Goal: Task Accomplishment & Management: Use online tool/utility

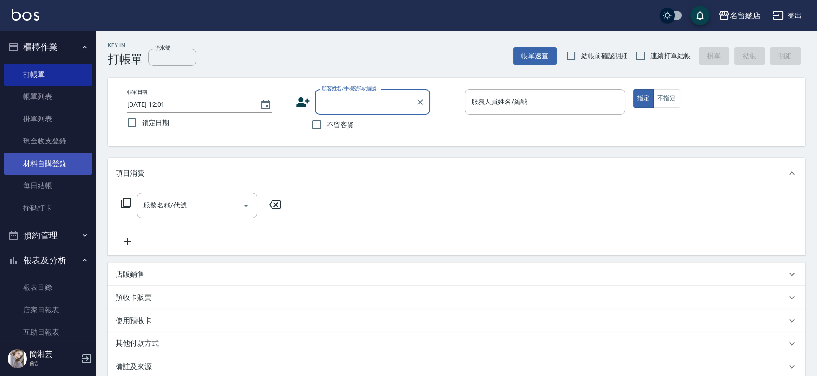
click at [77, 163] on link "材料自購登錄" at bounding box center [48, 164] width 89 height 22
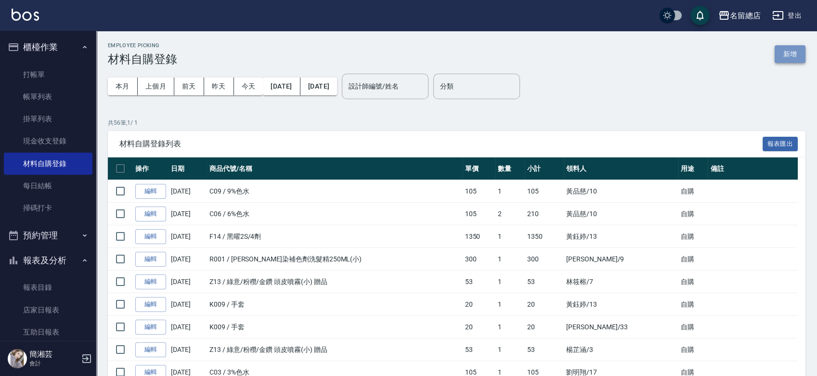
click at [793, 53] on button "新增" at bounding box center [789, 54] width 31 height 18
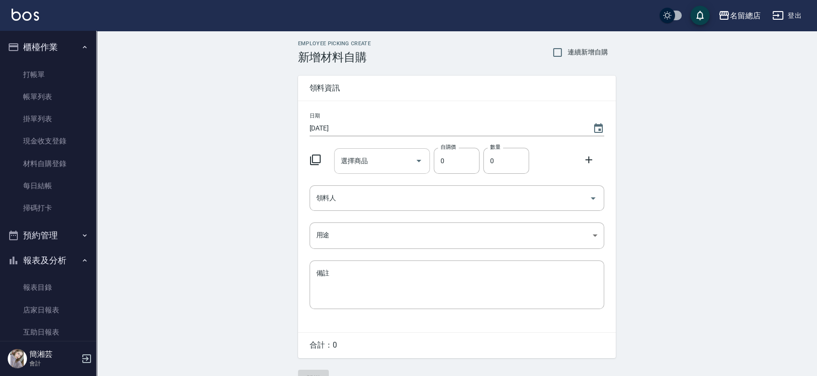
click at [381, 161] on input "選擇商品" at bounding box center [374, 161] width 73 height 17
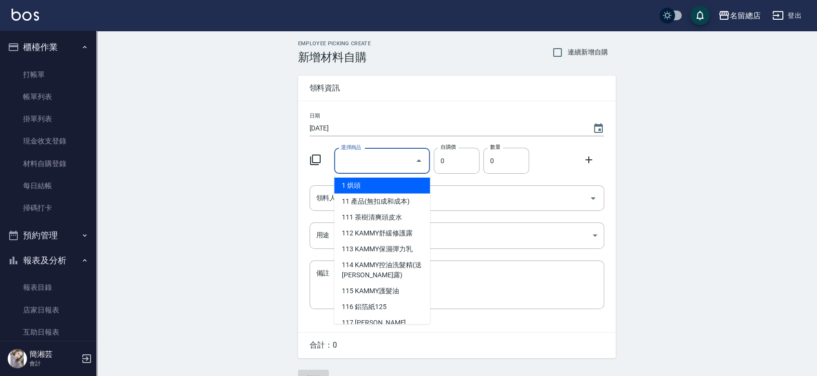
type input "6%色水"
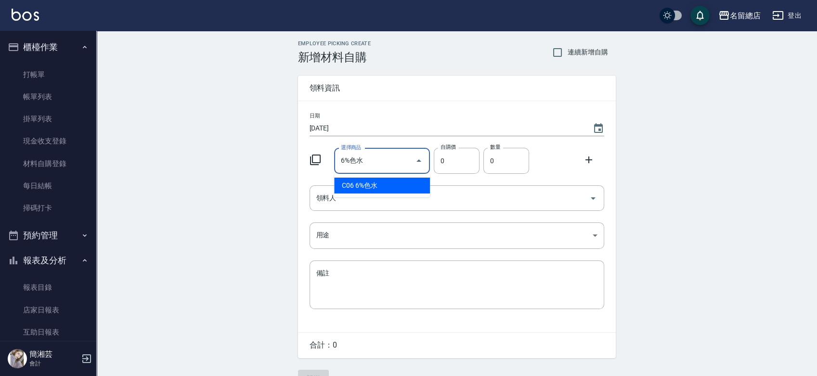
click at [389, 184] on li "C06 6%色水" at bounding box center [382, 186] width 96 height 16
type input "105"
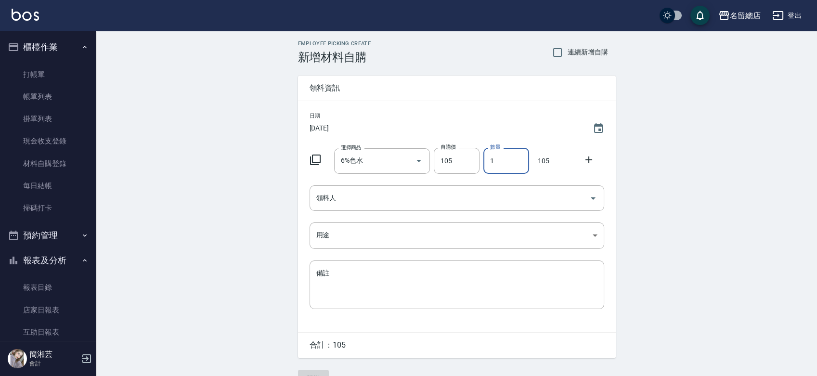
drag, startPoint x: 498, startPoint y: 162, endPoint x: 486, endPoint y: 166, distance: 12.8
click at [485, 165] on input "1" at bounding box center [506, 161] width 46 height 26
type input "2"
click at [461, 205] on input "領料人" at bounding box center [449, 198] width 271 height 17
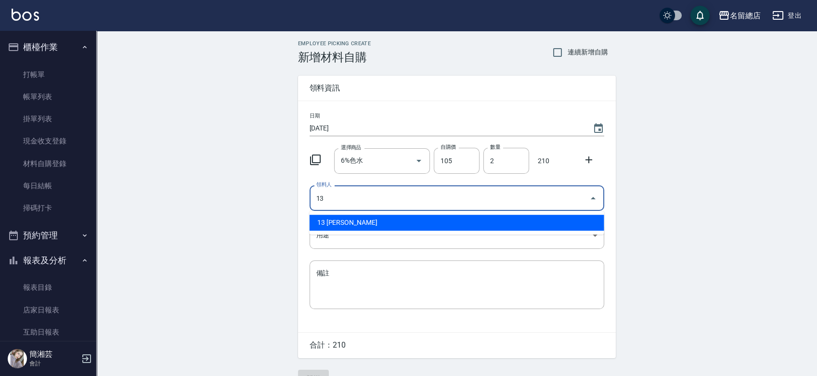
type input "13 [PERSON_NAME]"
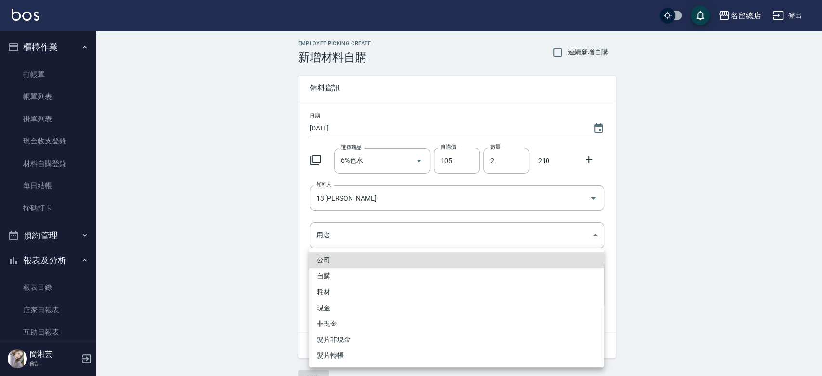
click at [387, 278] on li "自購" at bounding box center [456, 276] width 295 height 16
type input "自購"
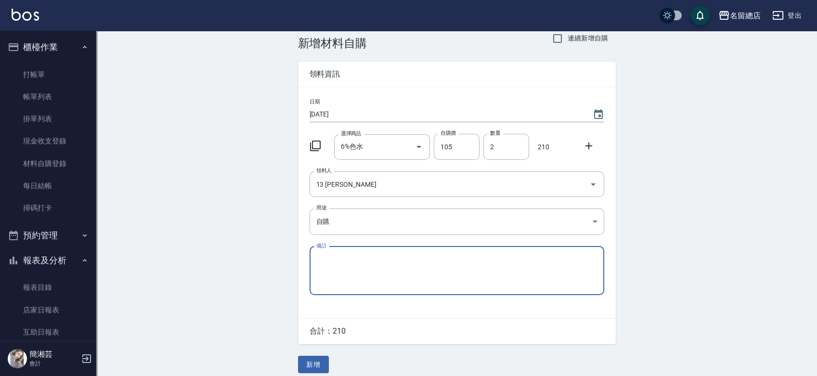
scroll to position [21, 0]
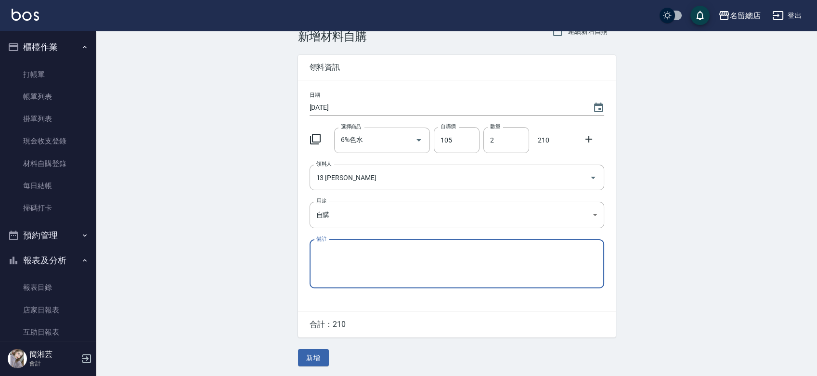
click at [322, 352] on button "新增" at bounding box center [313, 358] width 31 height 18
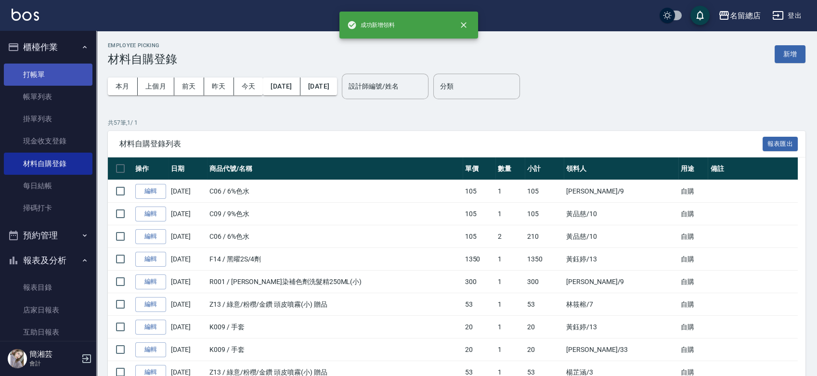
click at [50, 68] on link "打帳單" at bounding box center [48, 75] width 89 height 22
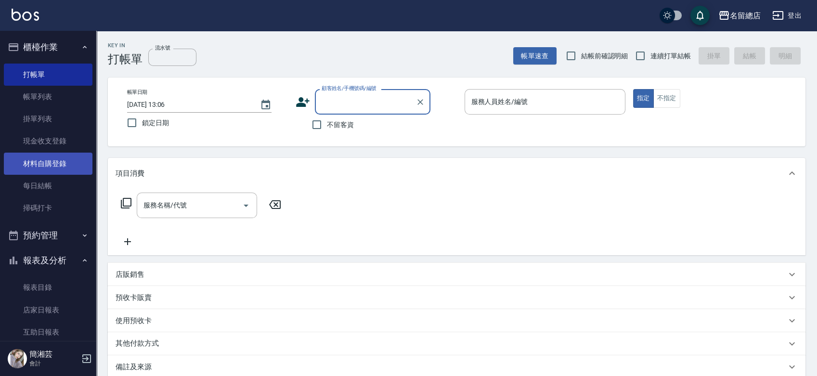
click at [39, 160] on link "材料自購登錄" at bounding box center [48, 164] width 89 height 22
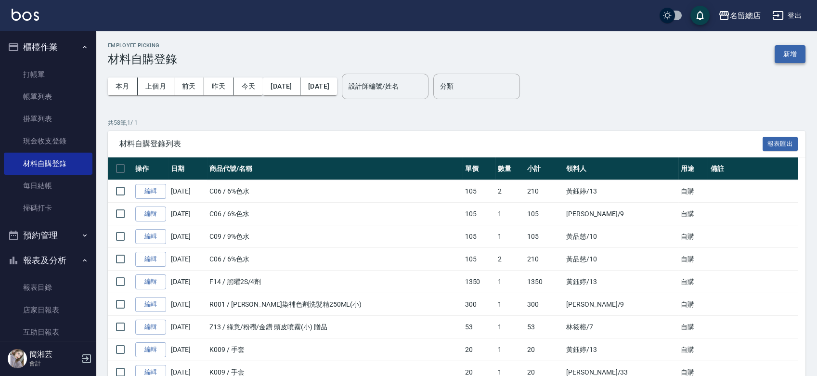
click at [792, 59] on button "新增" at bounding box center [789, 54] width 31 height 18
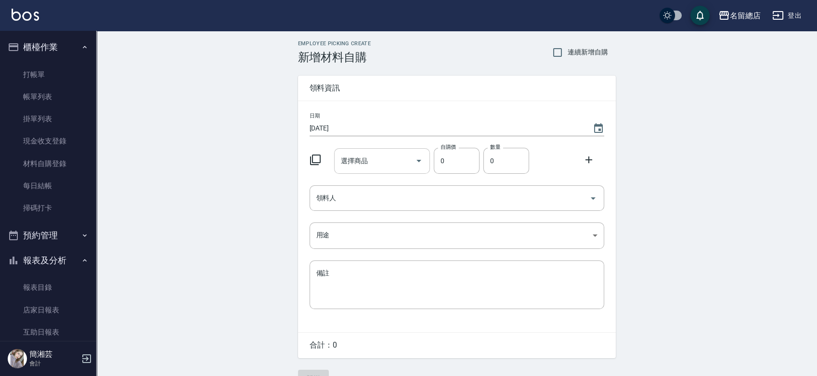
click at [389, 165] on input "選擇商品" at bounding box center [374, 161] width 73 height 17
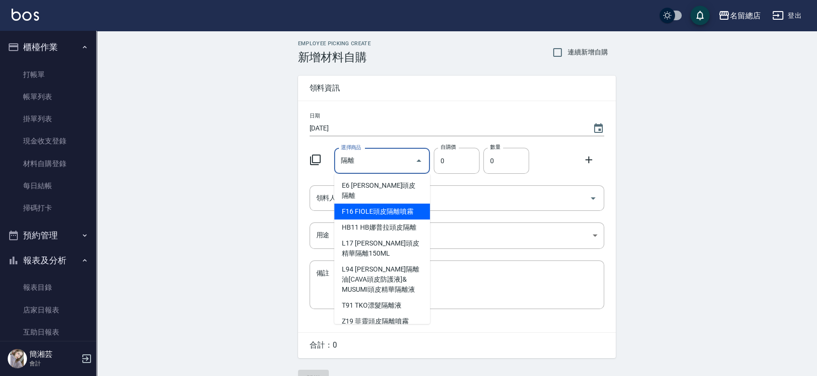
click at [382, 204] on li "F16 FIOLE頭皮隔離噴霧" at bounding box center [382, 212] width 96 height 16
type input "FIOLE頭皮隔離噴霧"
type input "263"
type input "1"
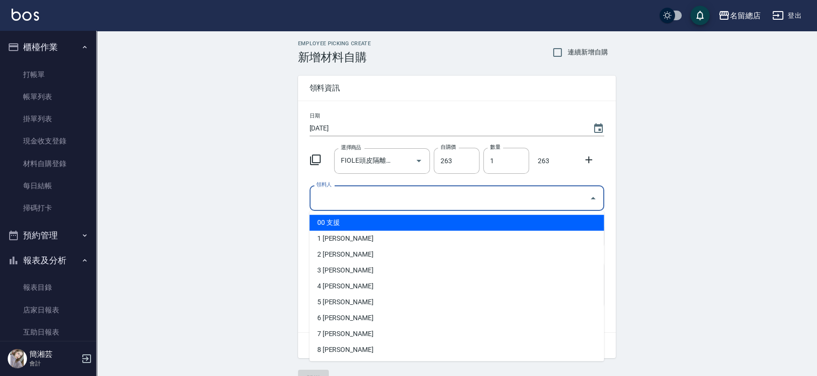
click at [382, 202] on input "領料人" at bounding box center [449, 198] width 271 height 17
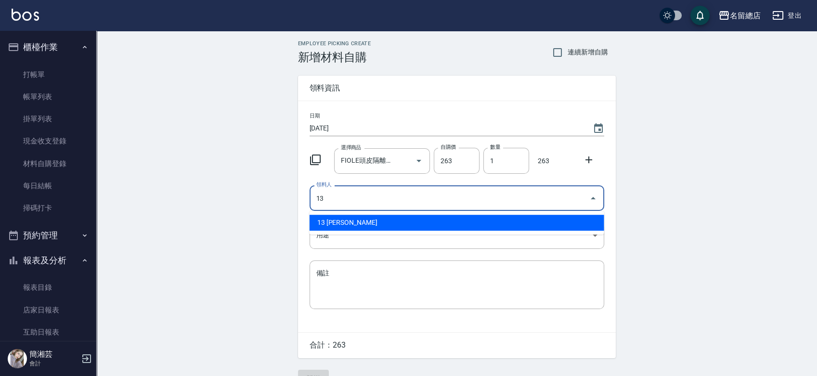
type input "13 [PERSON_NAME]"
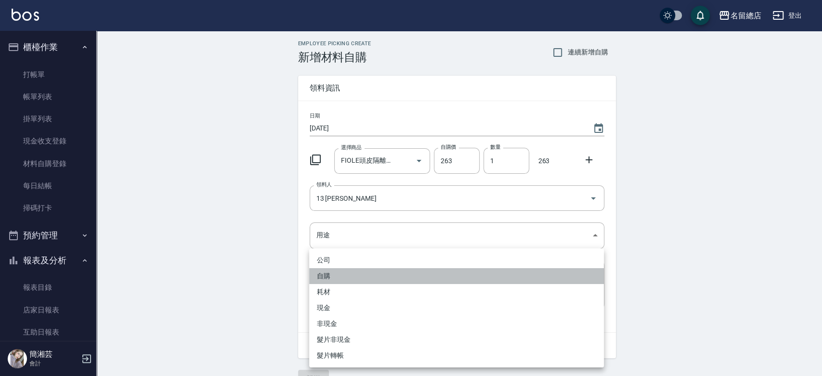
click at [321, 276] on li "自購" at bounding box center [456, 276] width 295 height 16
type input "自購"
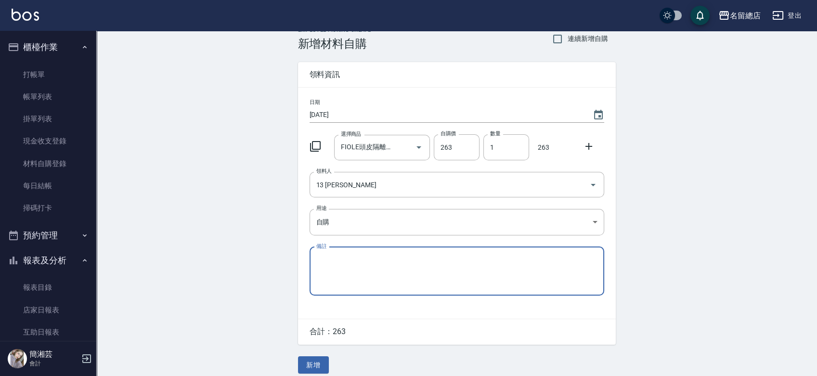
scroll to position [21, 0]
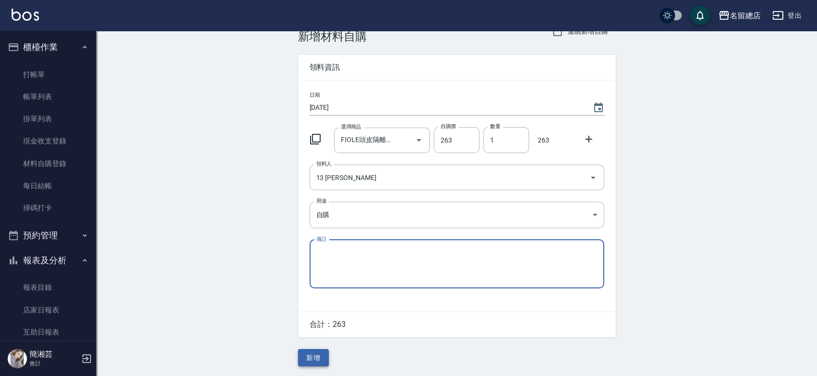
click at [315, 359] on button "新增" at bounding box center [313, 358] width 31 height 18
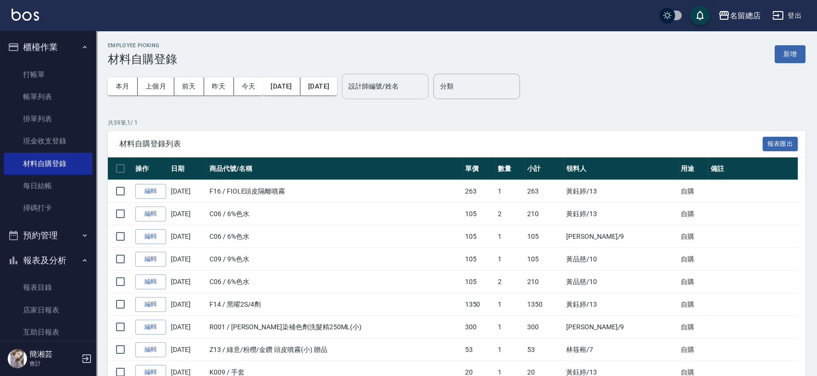
click at [402, 87] on input "設計師編號/姓名" at bounding box center [385, 86] width 78 height 17
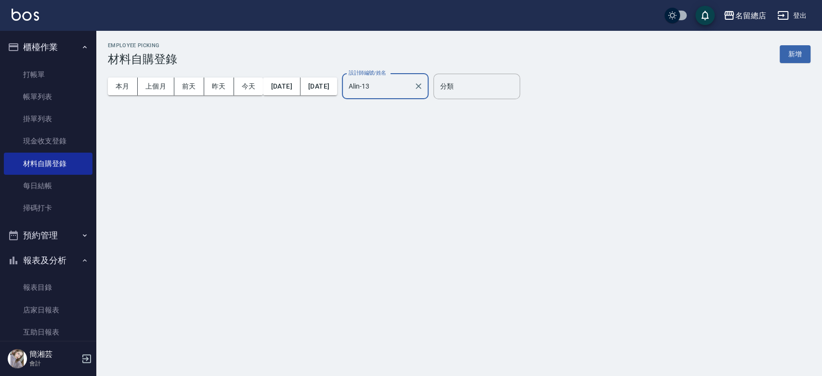
type input "Alin-13"
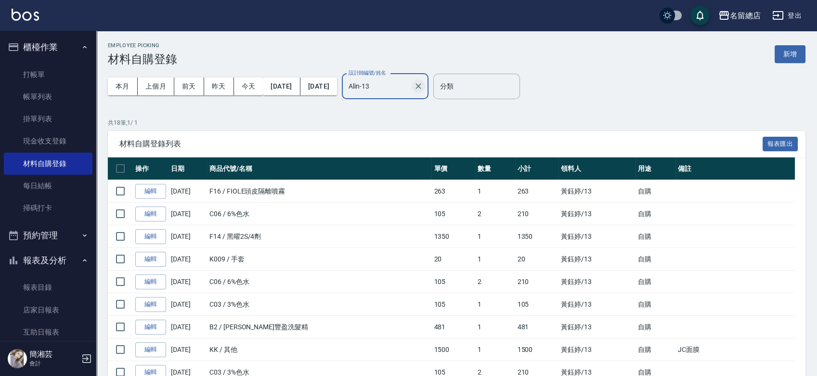
click at [421, 86] on icon "Clear" at bounding box center [418, 86] width 6 height 6
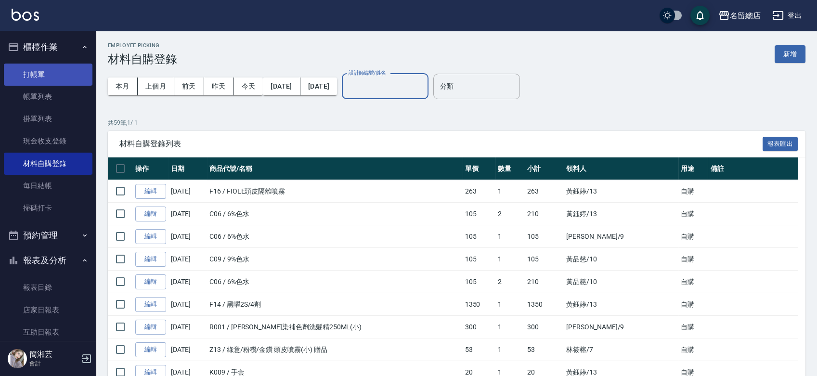
click at [31, 70] on link "打帳單" at bounding box center [48, 75] width 89 height 22
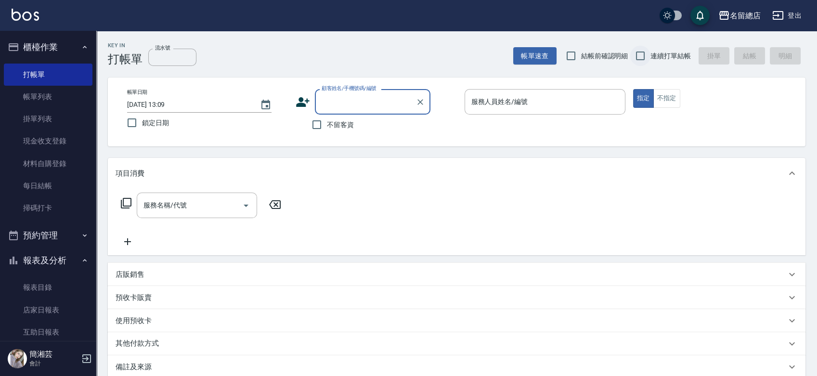
click at [638, 57] on input "連續打單結帳" at bounding box center [640, 56] width 20 height 20
checkbox input "true"
click at [314, 127] on input "不留客資" at bounding box center [317, 125] width 20 height 20
checkbox input "true"
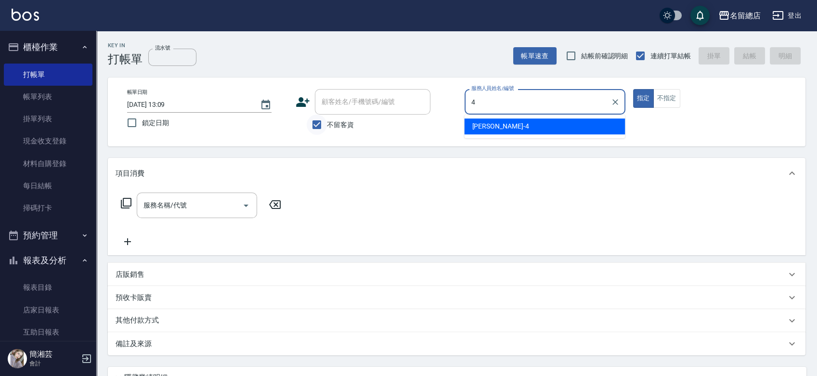
type input "[PERSON_NAME]-4"
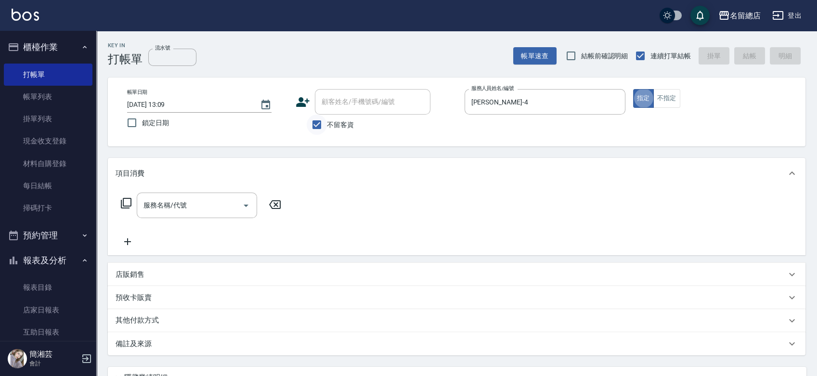
type button "true"
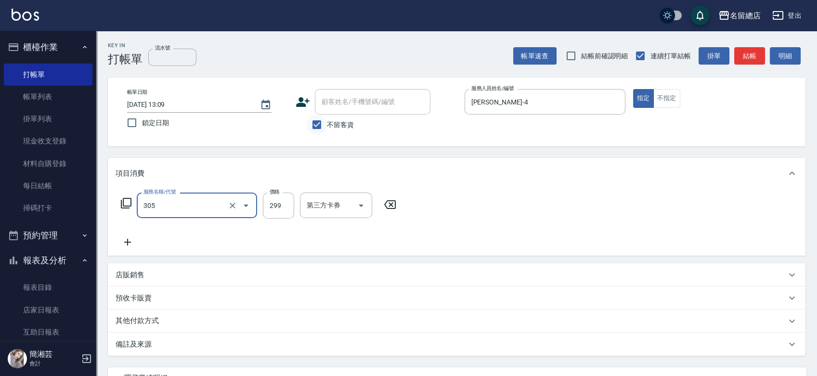
type input "剪髮(305)"
type input "500"
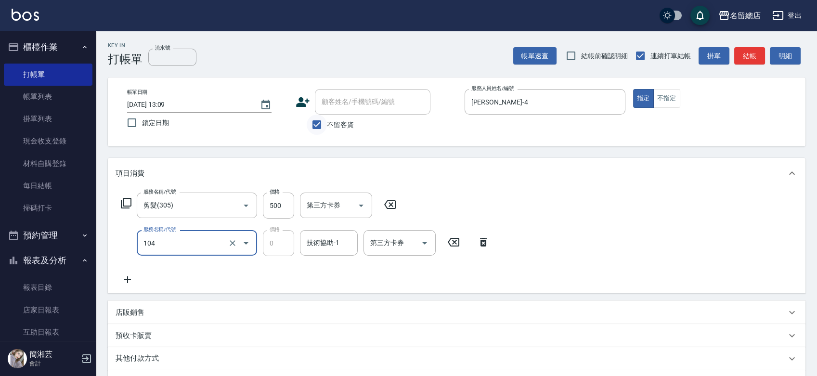
type input "頭皮蓋卡2點(104)"
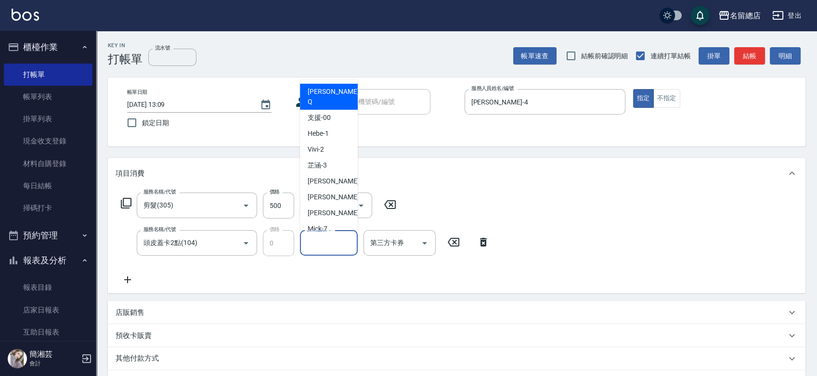
click at [331, 251] on input "技術協助-1" at bounding box center [328, 242] width 49 height 17
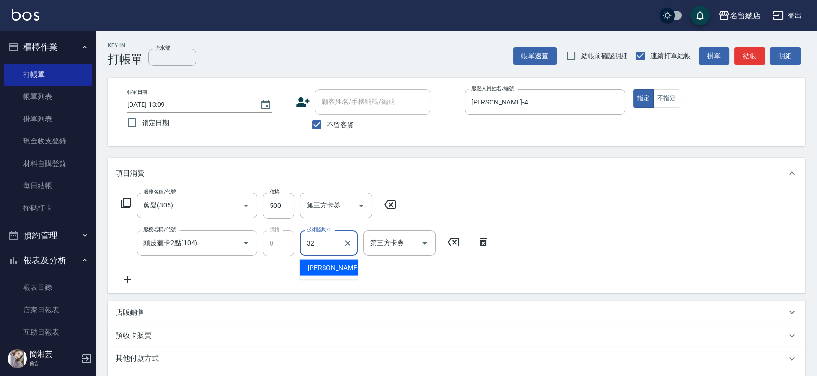
type input "[PERSON_NAME]-32"
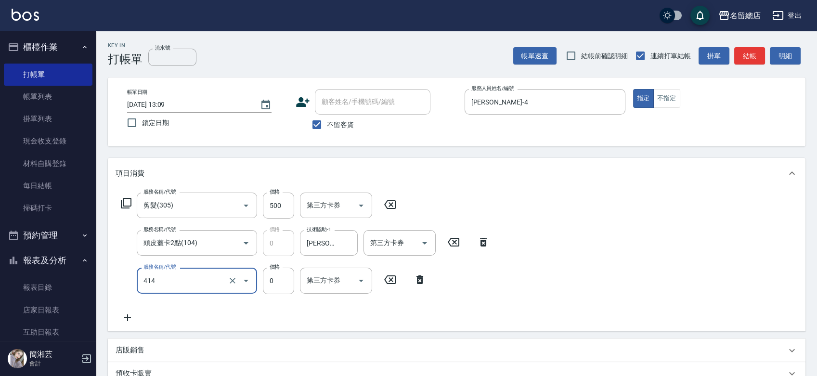
type input "護染蓋卡1000~1499(414)"
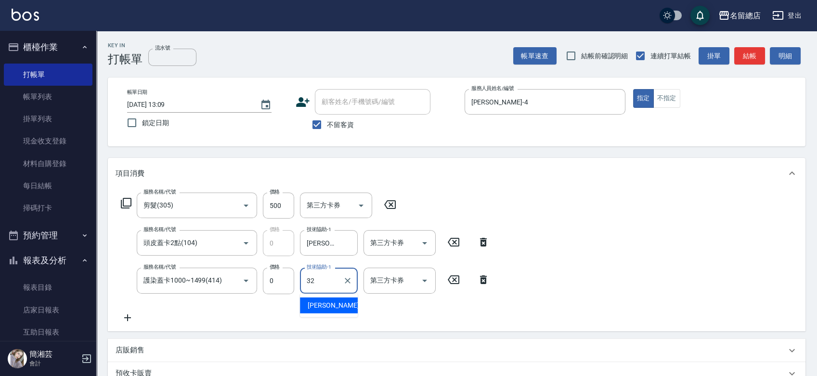
type input "[PERSON_NAME]-32"
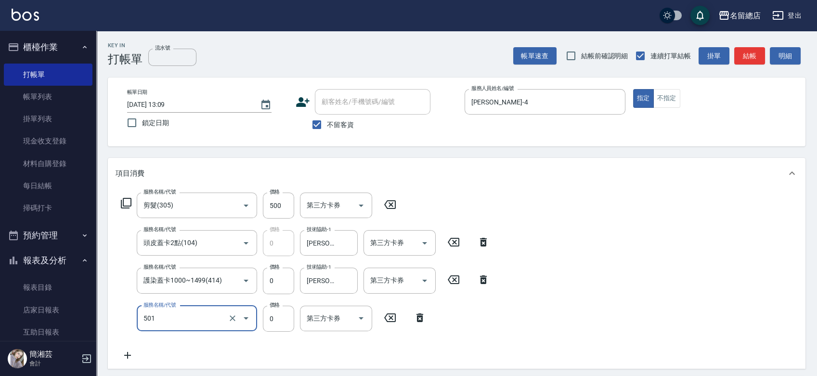
type input "2段蓋卡1300以上(501)"
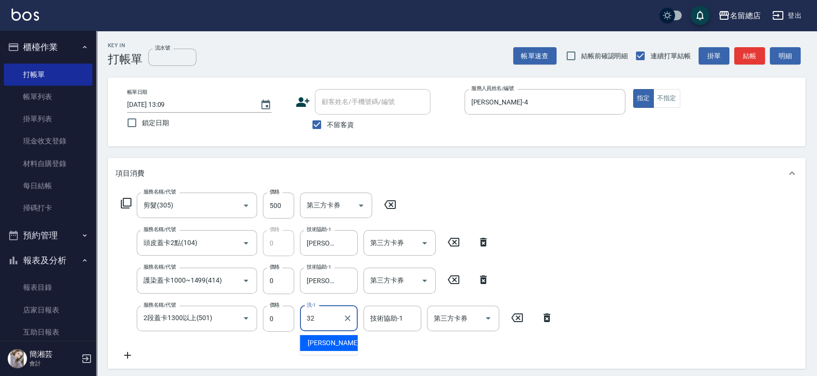
type input "[PERSON_NAME]-32"
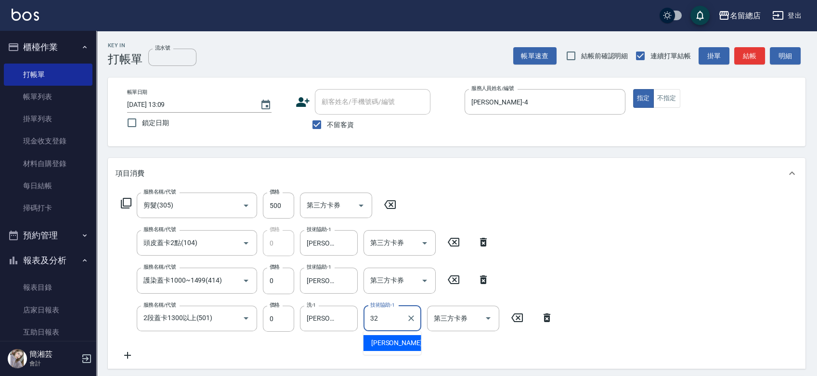
type input "[PERSON_NAME]-32"
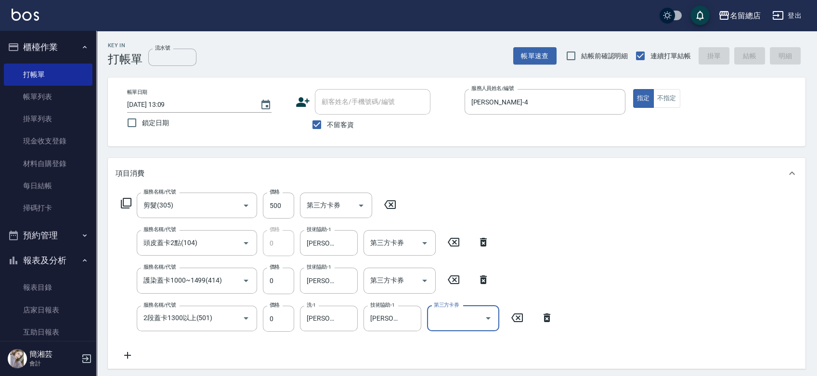
type input "[DATE] 13:29"
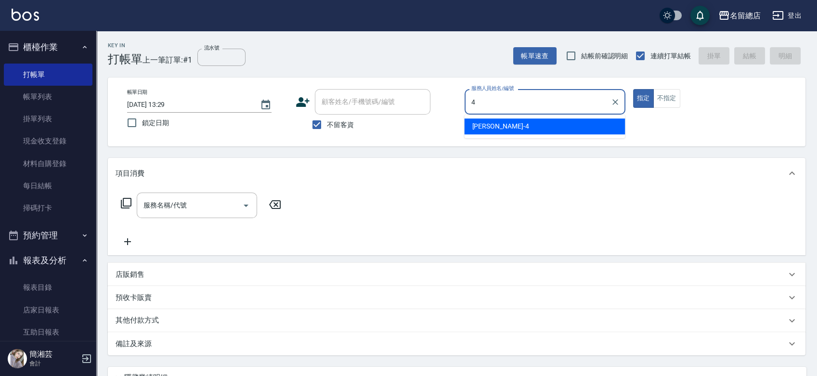
type input "[PERSON_NAME]-4"
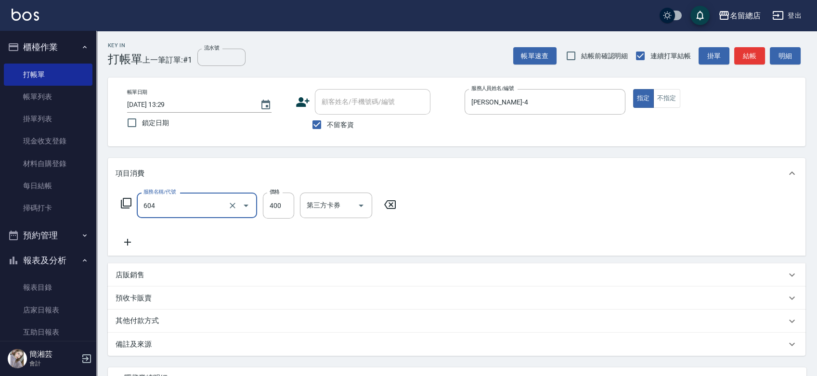
type input "健康洗髮(604)"
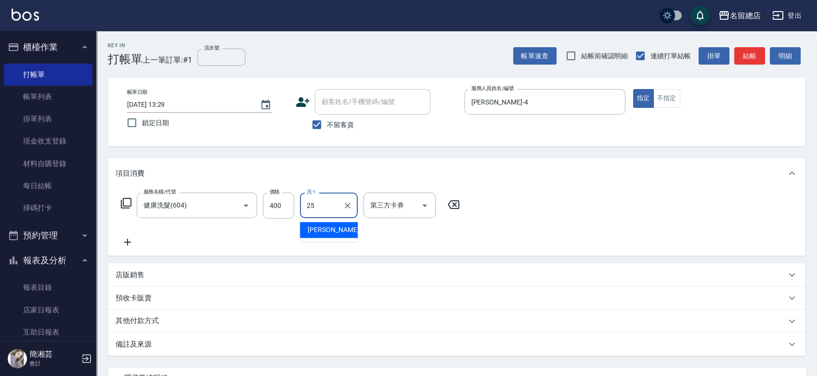
type input "[PERSON_NAME]-25"
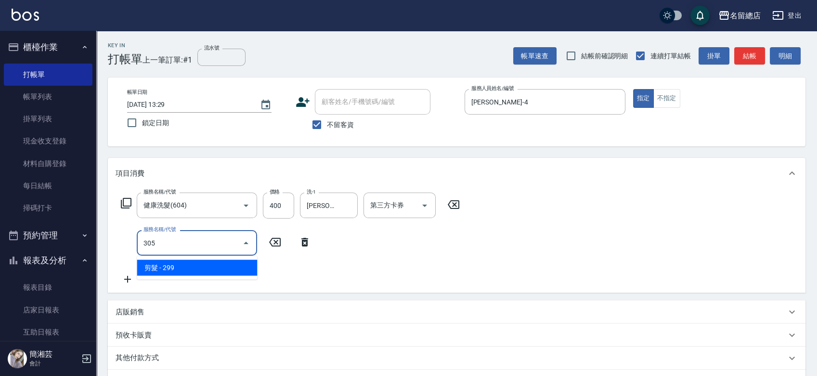
type input "剪髮(305)"
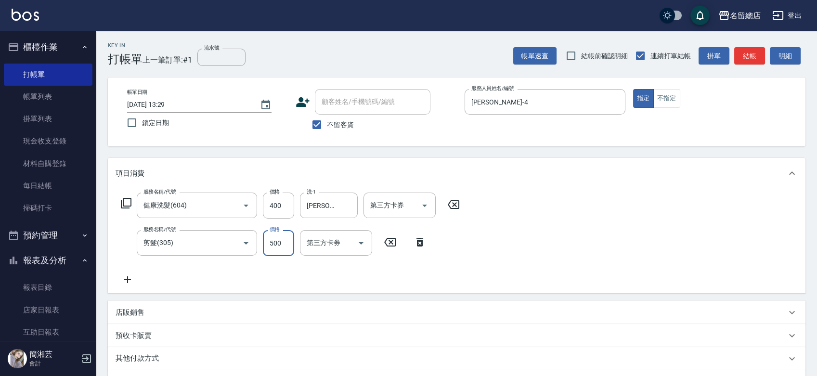
type input "500"
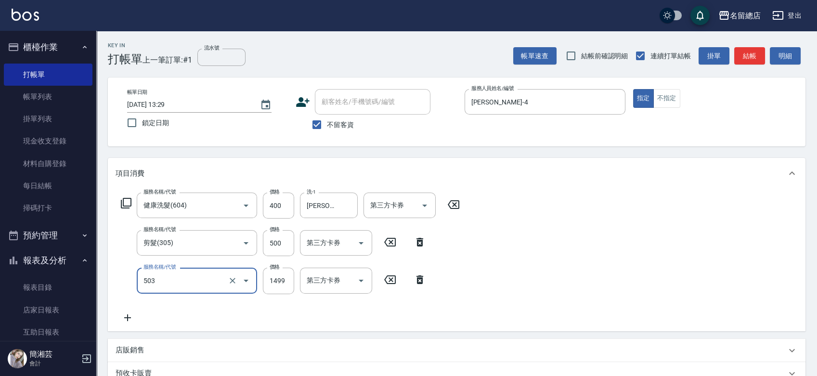
type input "染髮1000~1499(503)"
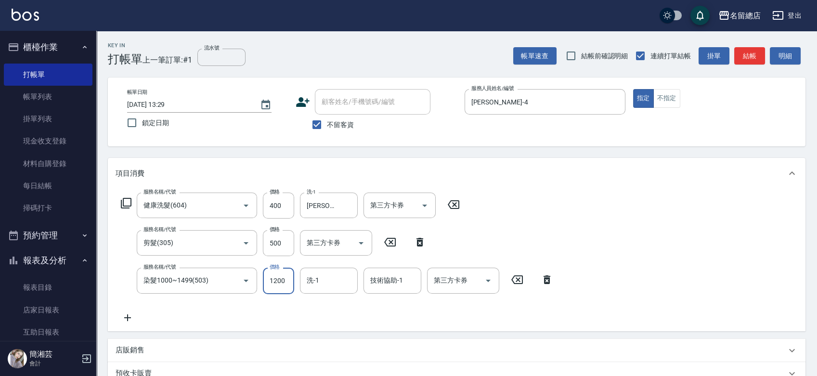
type input "1200"
type input "Vivi-2"
click at [347, 279] on icon "Clear" at bounding box center [348, 281] width 6 height 6
type input "[PERSON_NAME]-25"
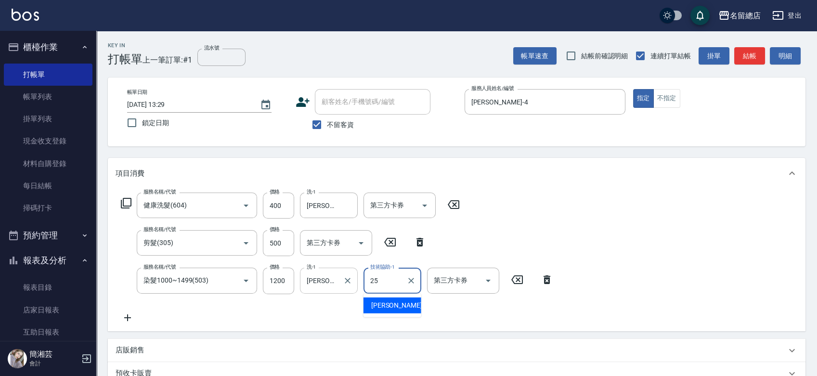
type input "[PERSON_NAME]-25"
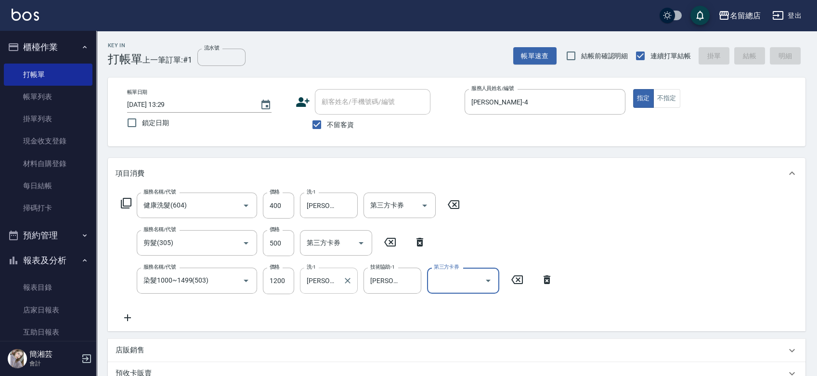
type input "[DATE] 13:30"
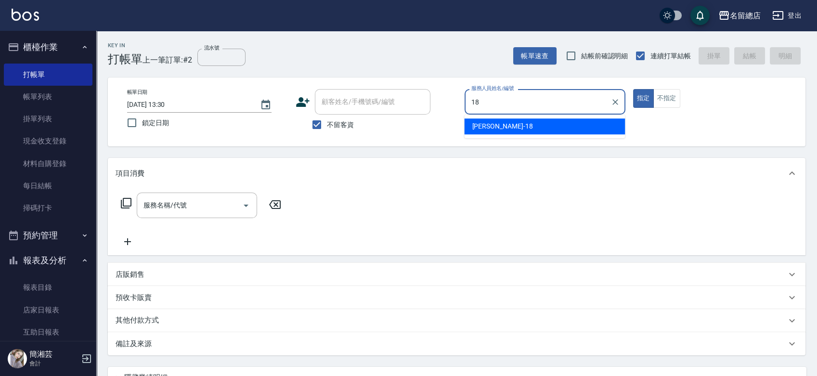
type input "[PERSON_NAME]-18"
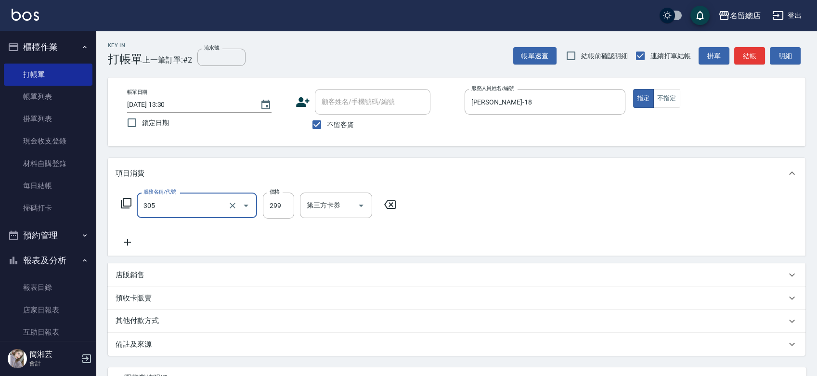
type input "剪髮(305)"
type input "500"
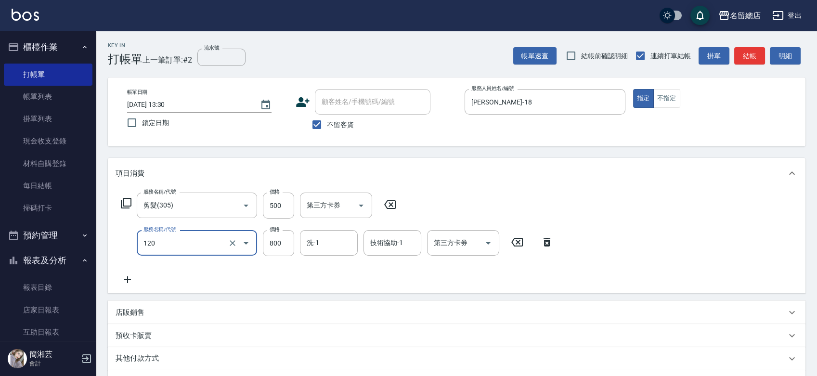
type input "自備頭皮(120)"
type input "1000"
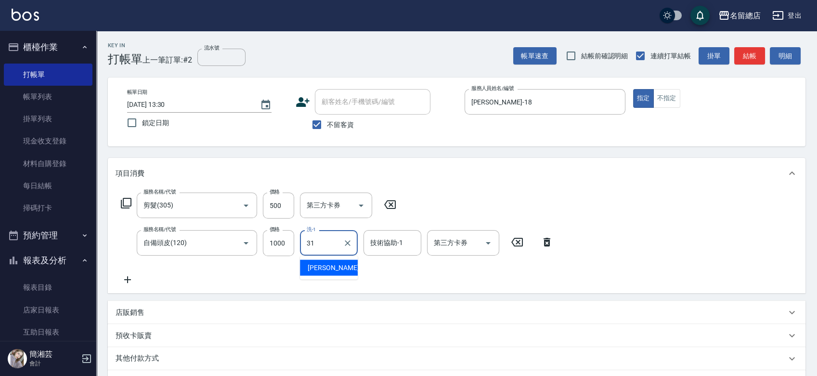
type input "[PERSON_NAME]-31"
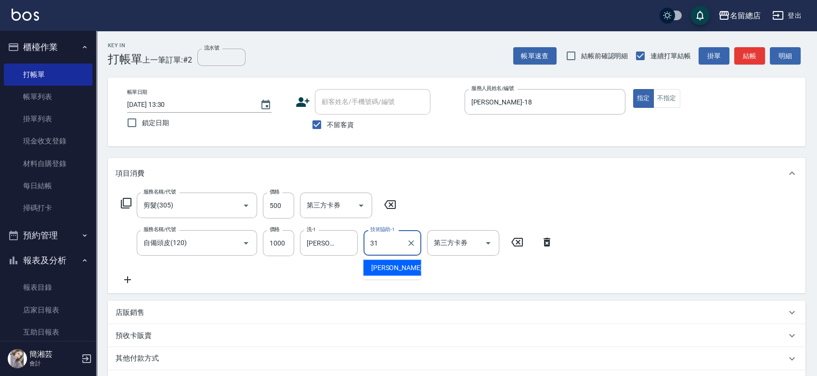
type input "[PERSON_NAME]-31"
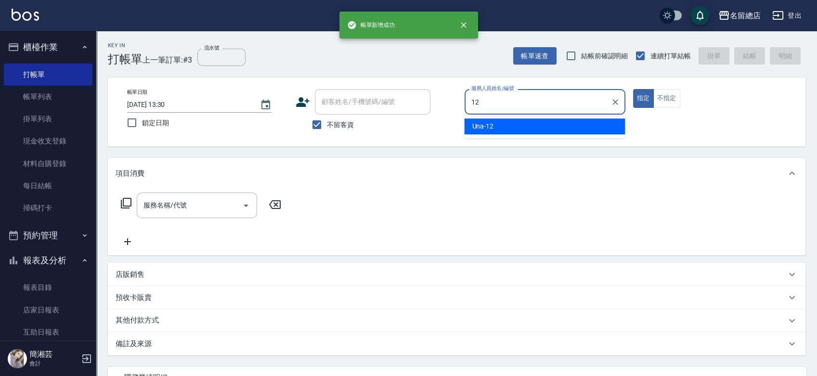
type input "Una-12"
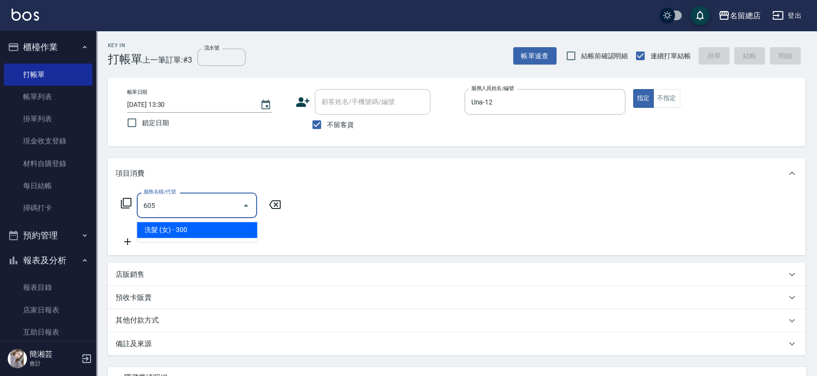
type input "洗髮 (女)(605)"
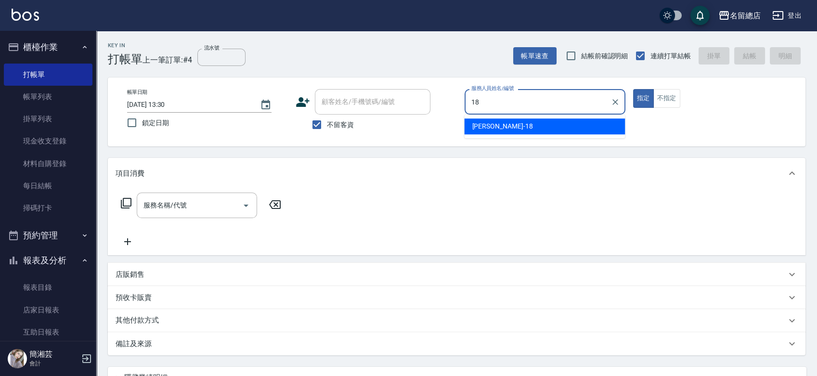
type input "[PERSON_NAME]-18"
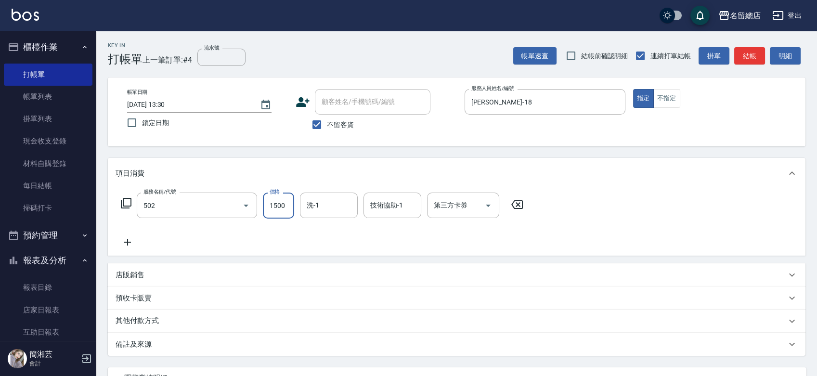
type input "染髮1500以上(502)"
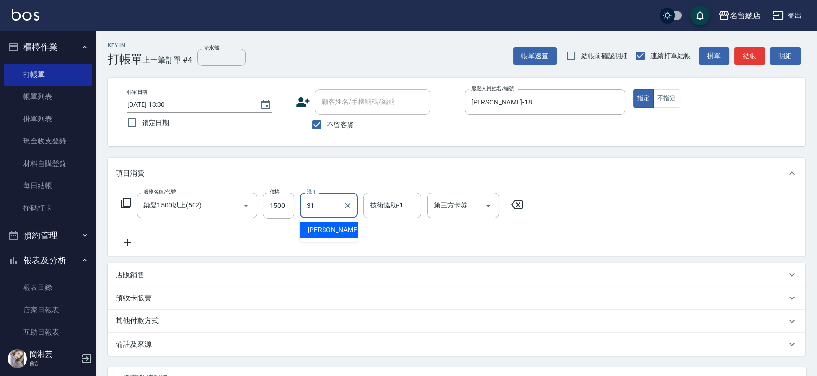
type input "[PERSON_NAME]-31"
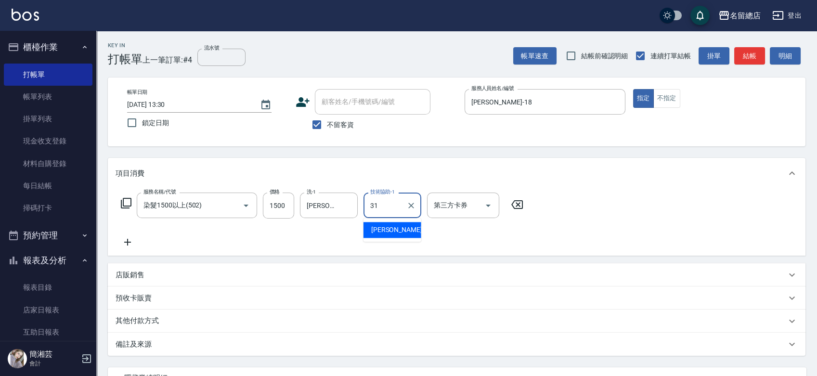
type input "[PERSON_NAME]-31"
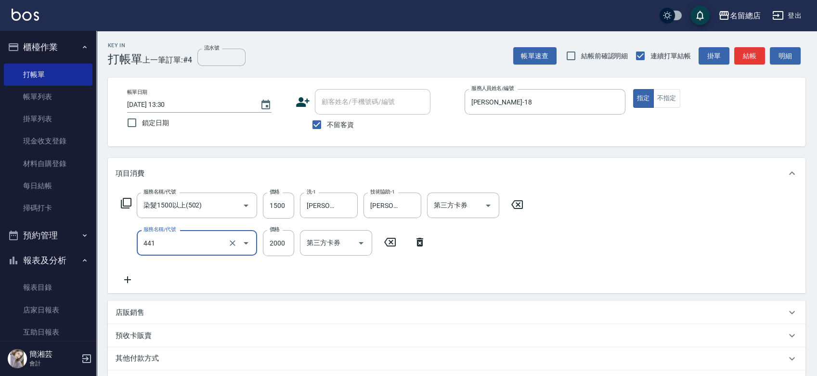
type input "2段自單次1300以上(441)"
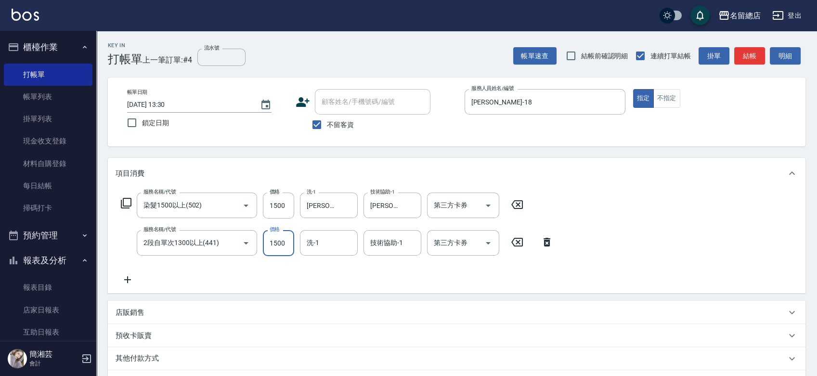
type input "1500"
type input "[PERSON_NAME]-31"
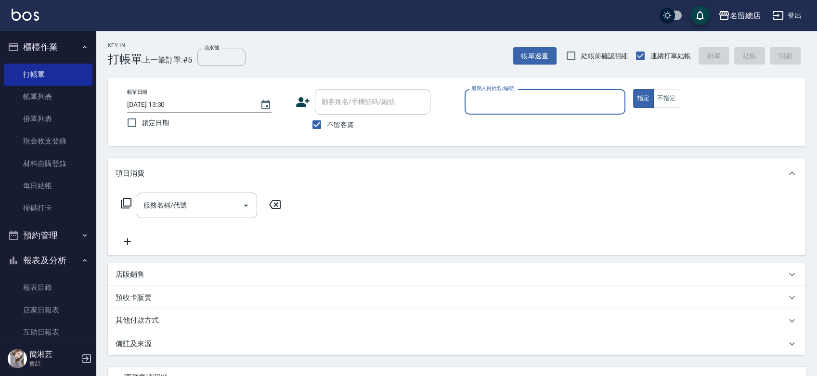
click at [633, 89] on button "指定" at bounding box center [643, 98] width 21 height 19
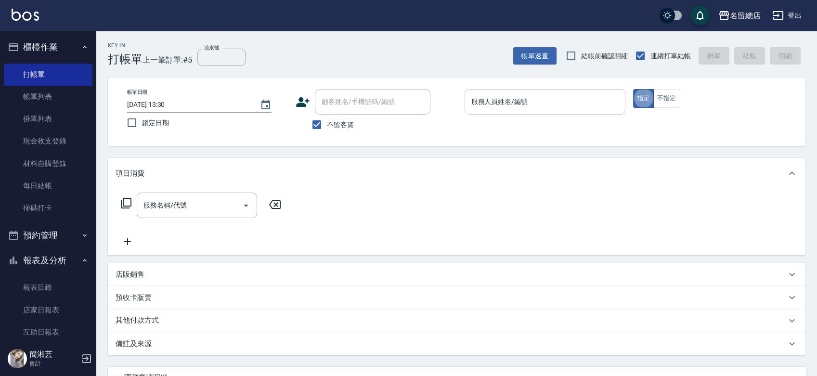
click at [482, 90] on div "服務人員姓名/編號" at bounding box center [544, 102] width 161 height 26
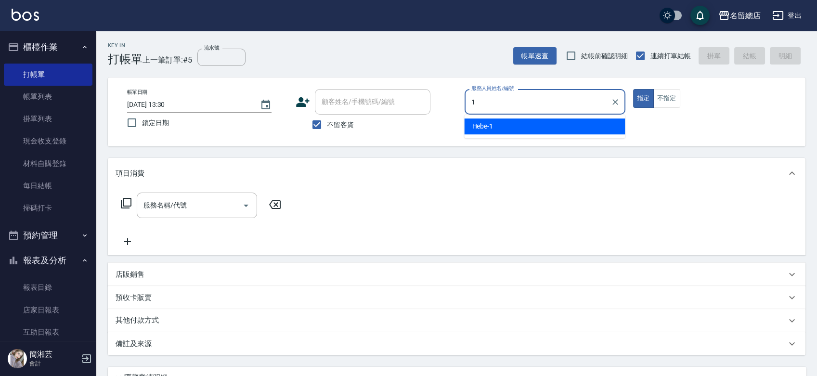
type input "Hebe-1"
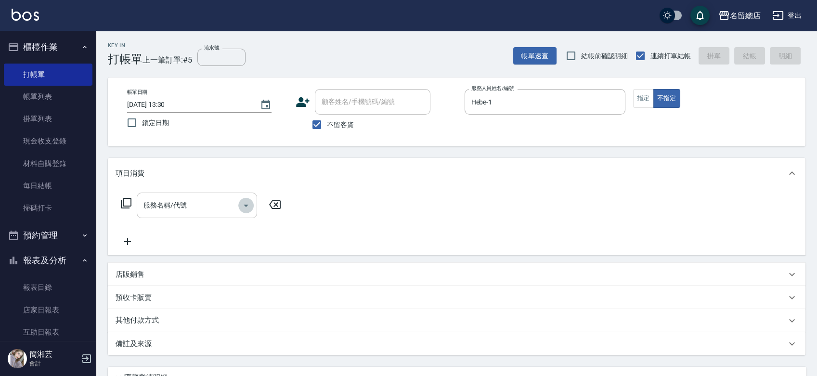
click at [239, 202] on button "Open" at bounding box center [245, 205] width 15 height 15
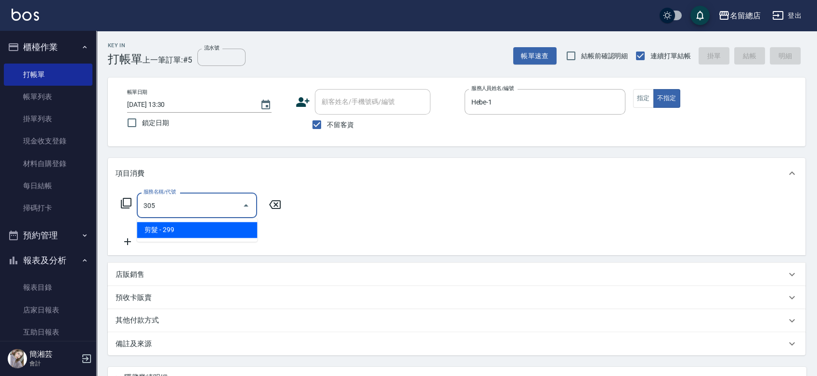
type input "剪髮(305)"
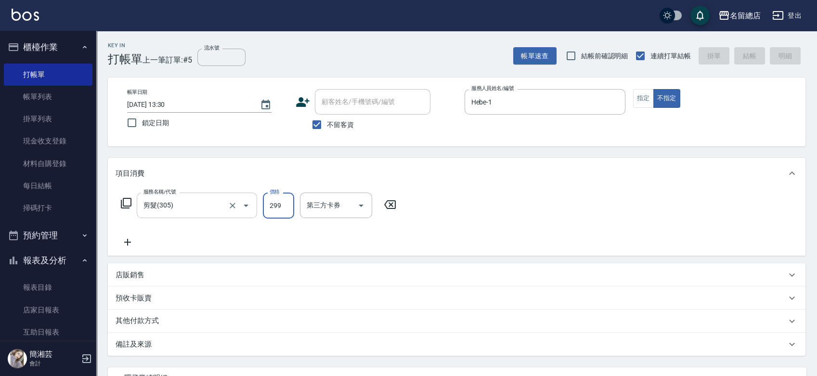
type input "[DATE] 13:31"
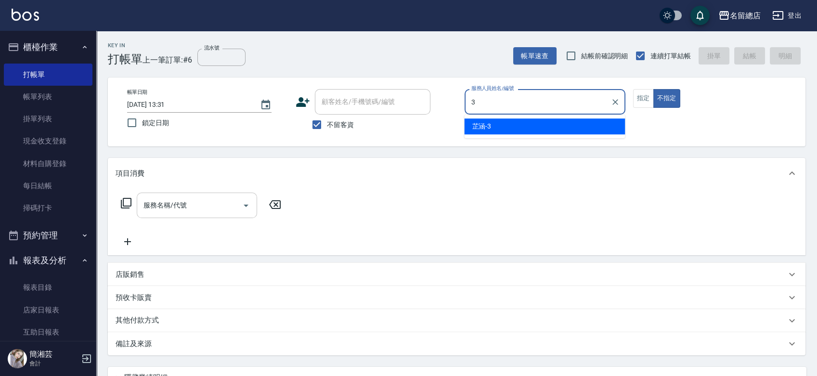
type input "芷涵-3"
type button "false"
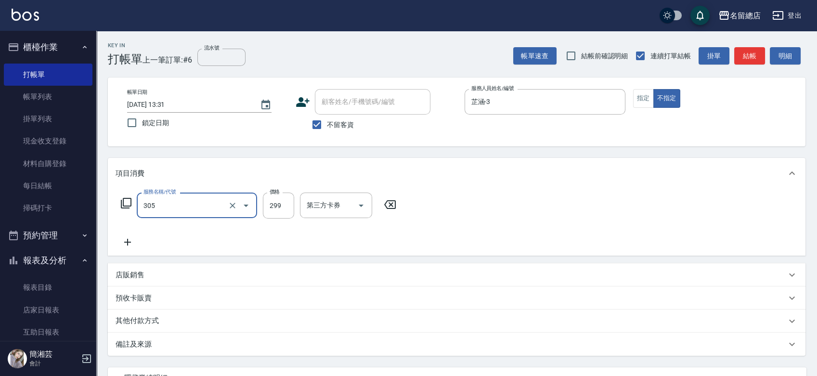
type input "剪髮(305)"
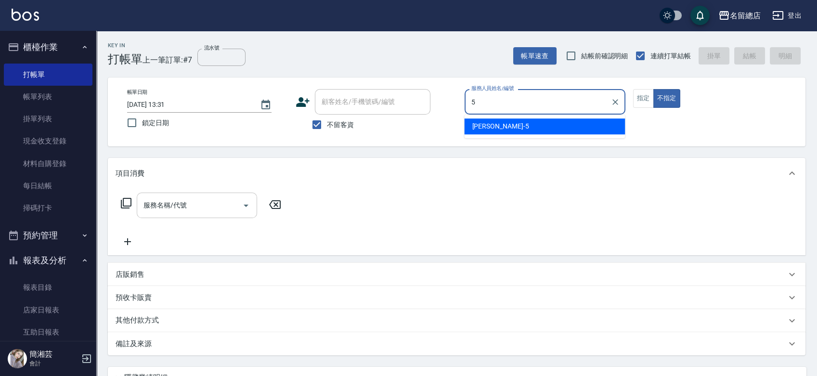
type input "[PERSON_NAME]-5"
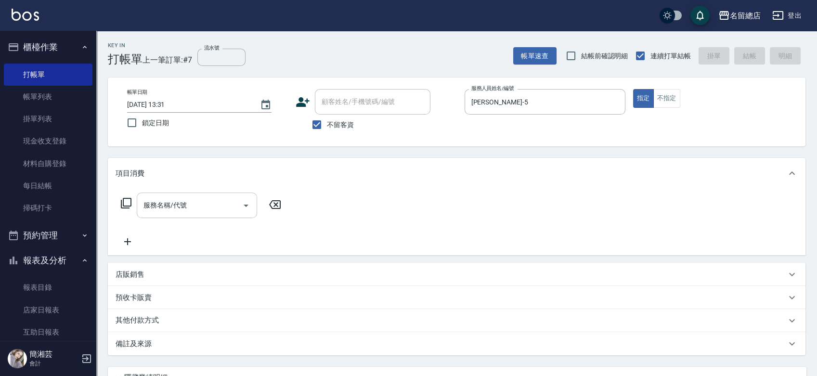
click at [165, 206] on input "服務名稱/代號" at bounding box center [189, 205] width 97 height 17
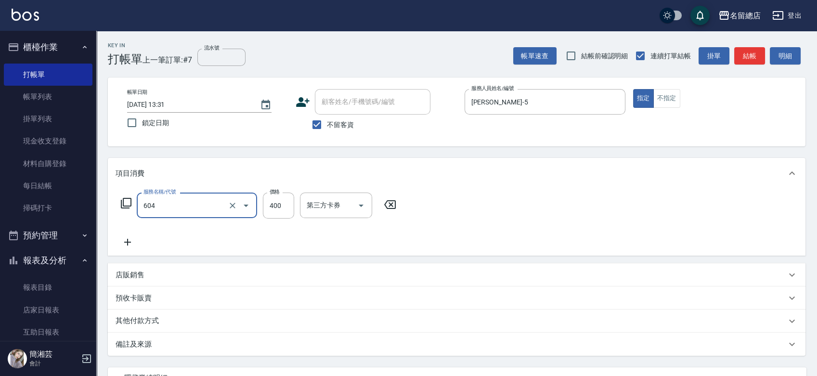
type input "健康洗髮(604)"
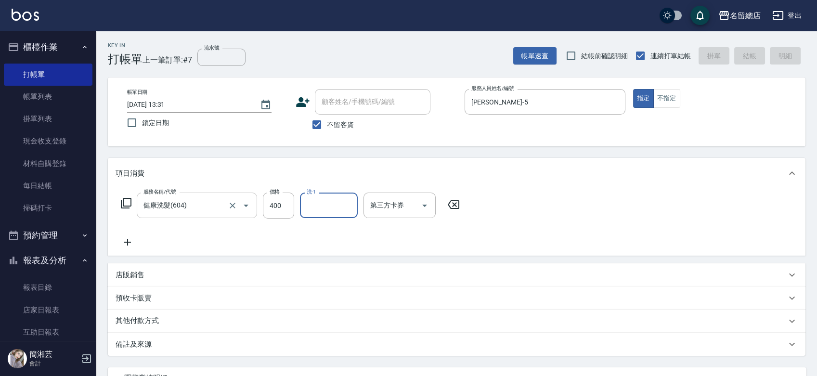
type input "[DATE] 13:32"
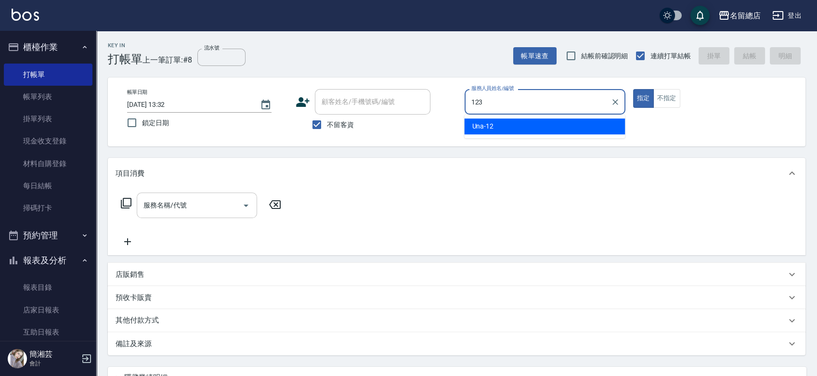
type input "123"
click at [633, 89] on button "指定" at bounding box center [643, 98] width 21 height 19
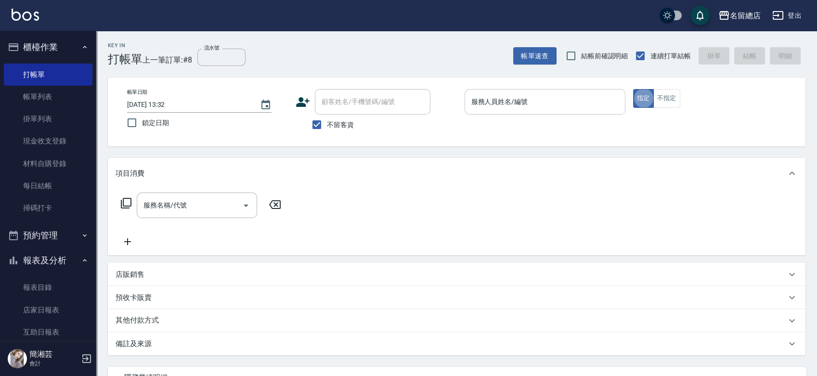
click at [485, 93] on div "服務人員姓名/編號 服務人員姓名/編號" at bounding box center [544, 102] width 161 height 26
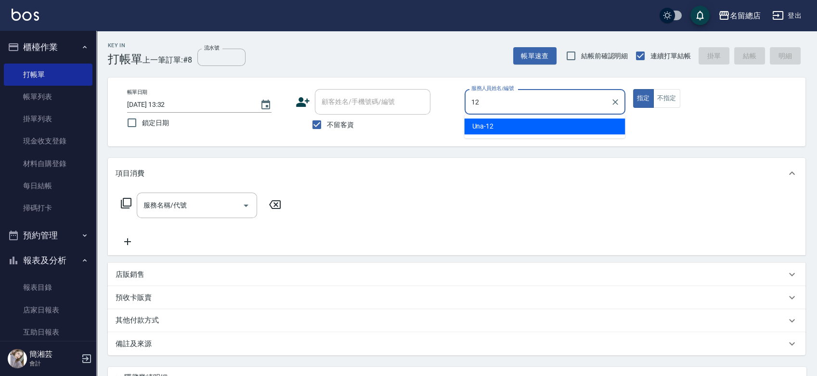
type input "Una-12"
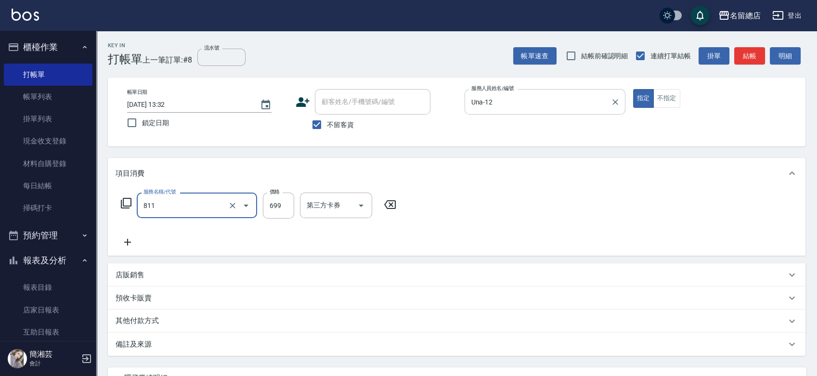
type input "洗+剪(811)"
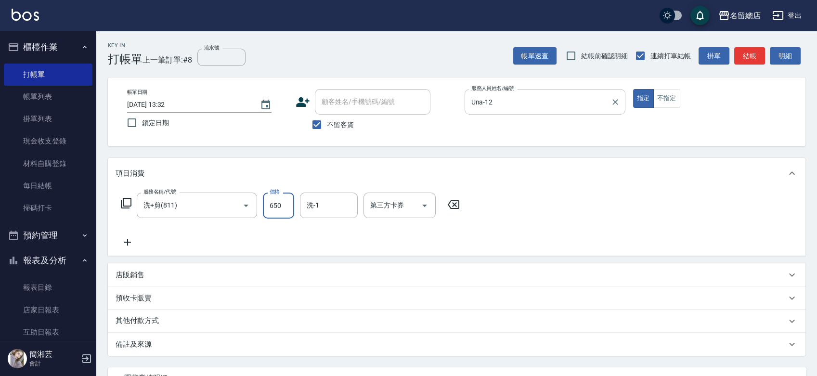
type input "650"
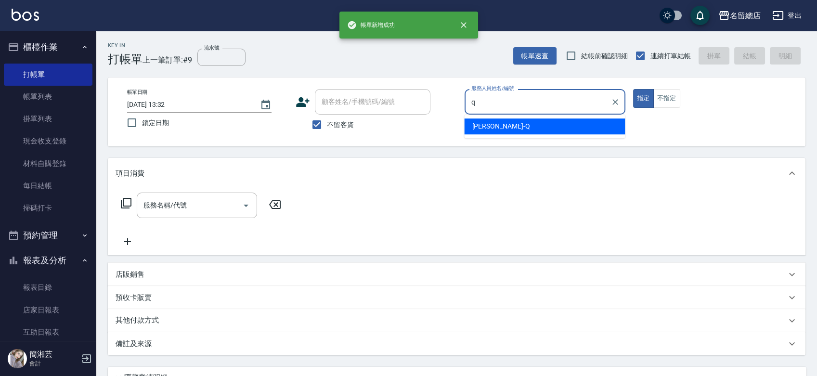
type input "[PERSON_NAME]"
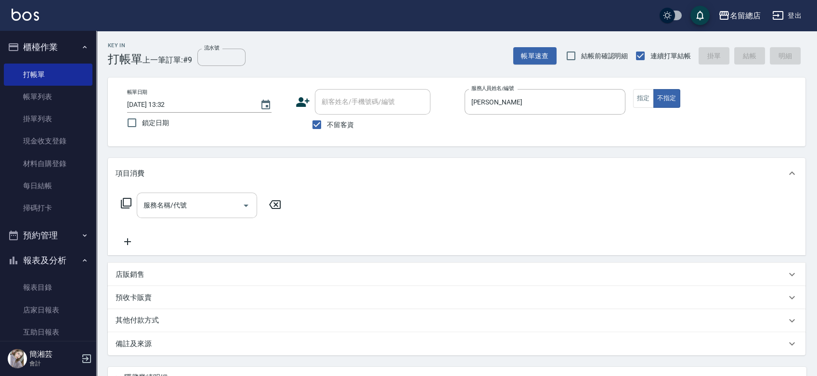
click at [186, 199] on input "服務名稱/代號" at bounding box center [189, 205] width 97 height 17
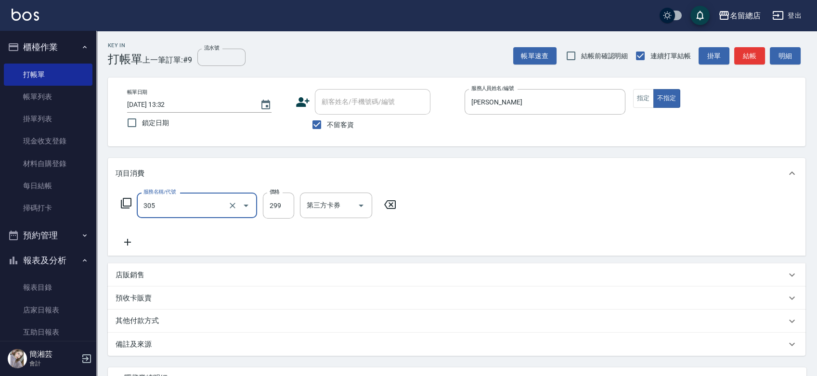
type input "剪髮(305)"
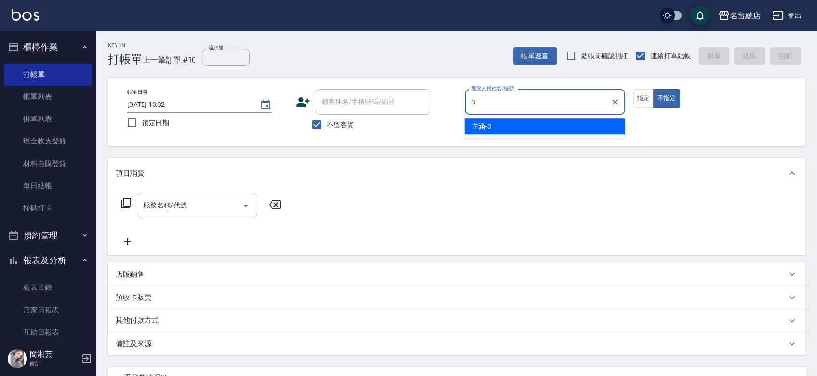
type input "芷涵-3"
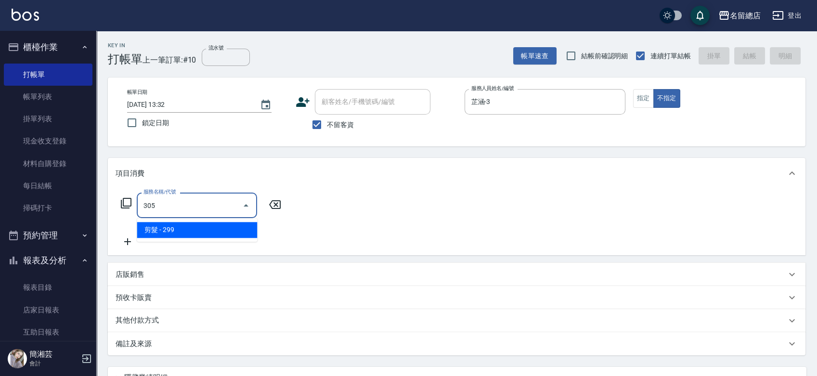
type input "剪髮(305)"
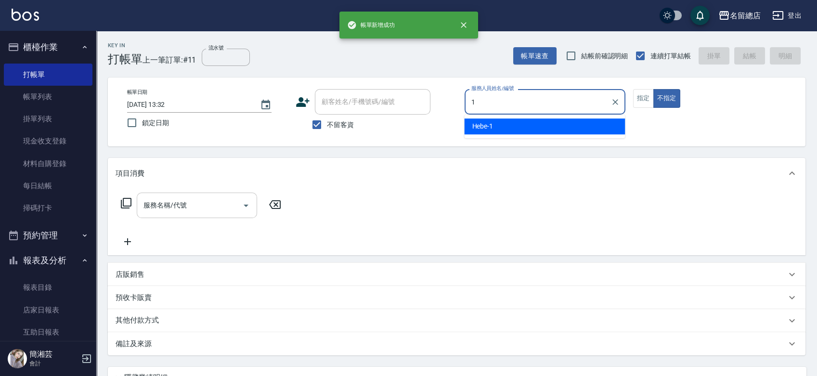
type input "Hebe-1"
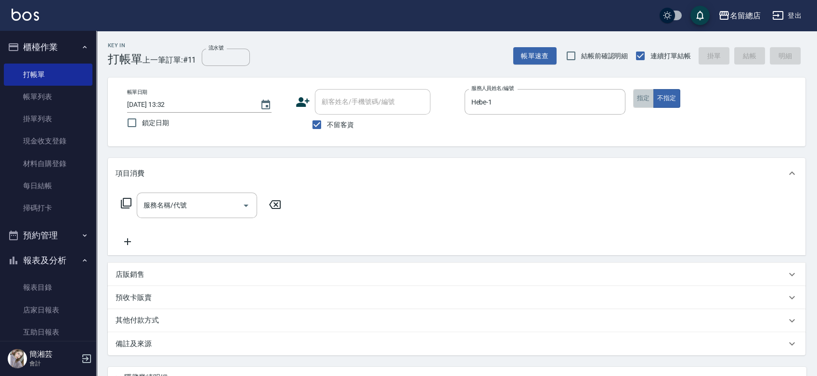
click at [640, 99] on button "指定" at bounding box center [643, 98] width 21 height 19
click at [210, 202] on input "服務名稱/代號" at bounding box center [189, 205] width 97 height 17
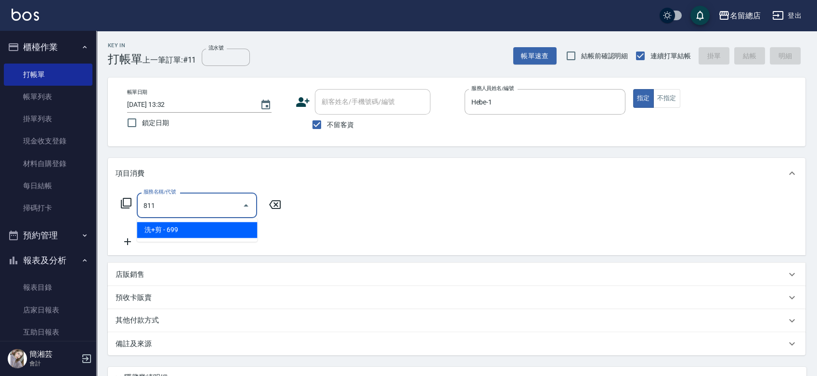
type input "洗+剪(811)"
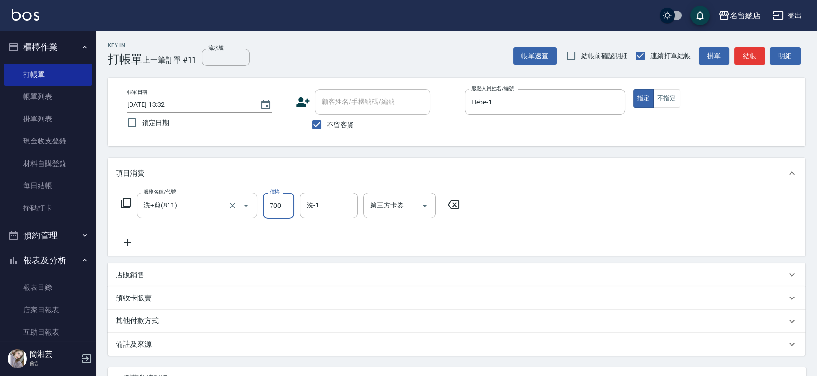
type input "700"
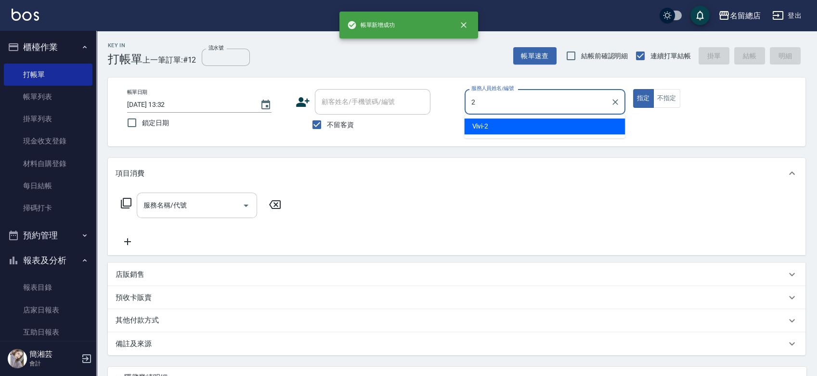
type input "Vivi-2"
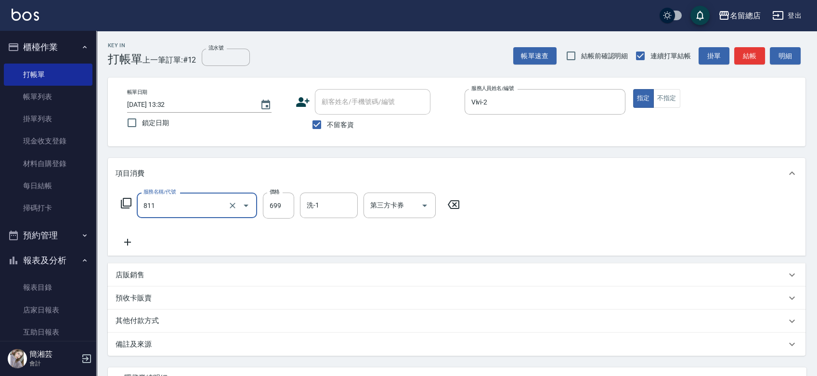
type input "洗+剪(811)"
type input "700"
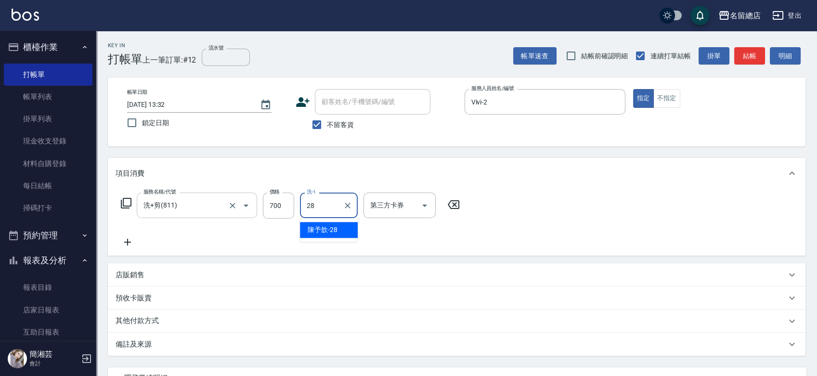
type input "陳予歆-28"
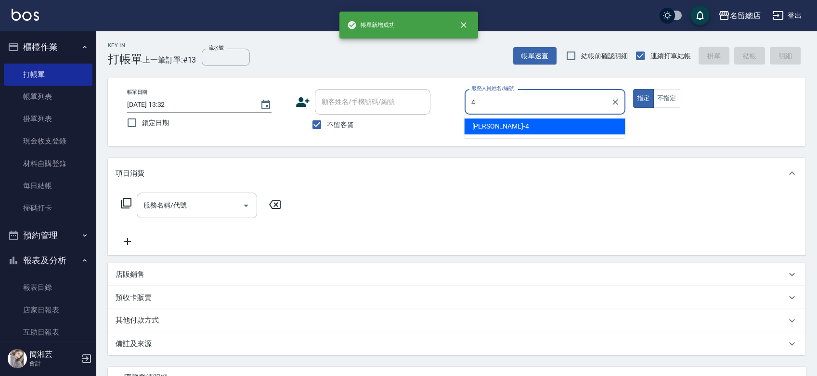
type input "[PERSON_NAME]-4"
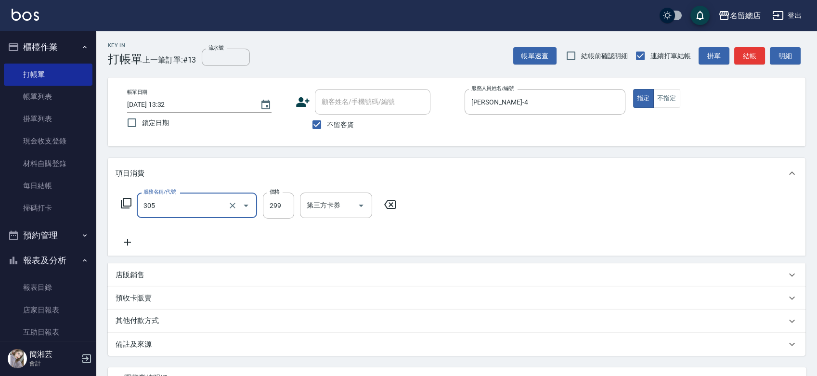
type input "剪髮(305)"
type input "500"
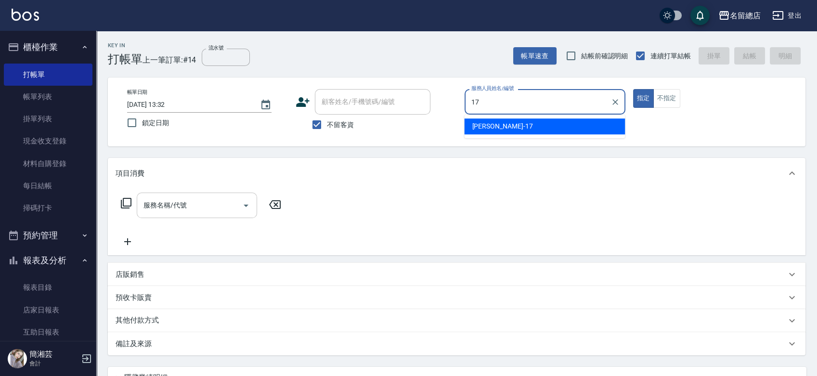
type input "[PERSON_NAME]-17"
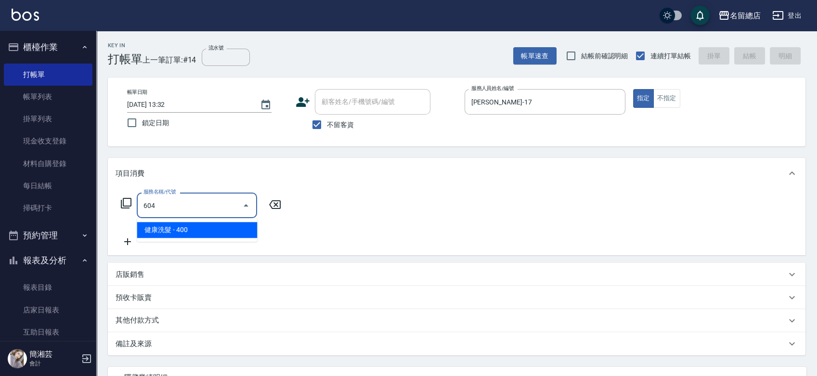
type input "健康洗髮(604)"
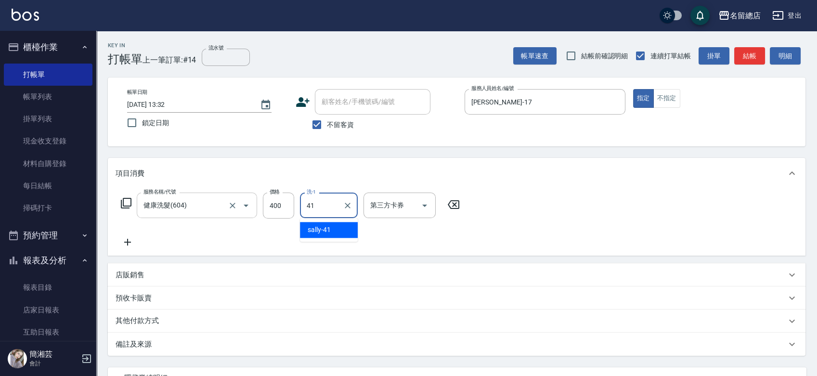
type input "[PERSON_NAME]-41"
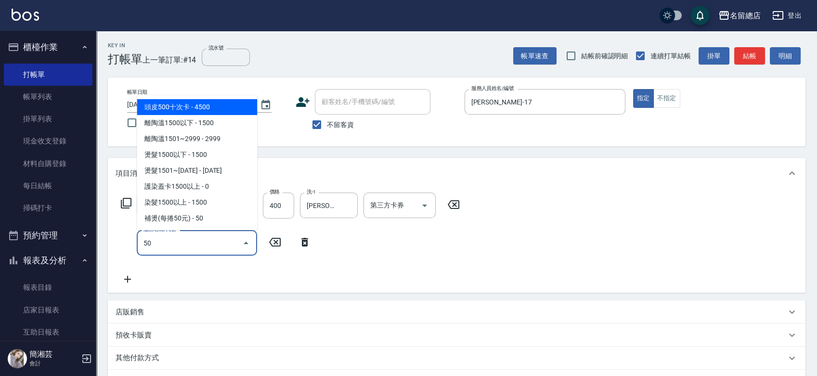
type input "5"
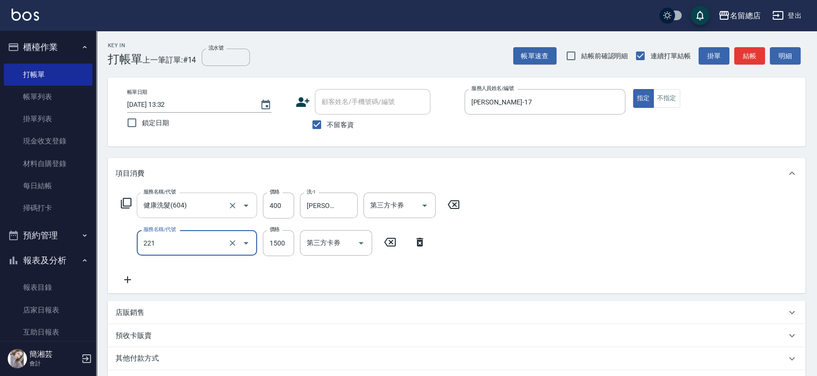
type input "燙髮1500以下(221)"
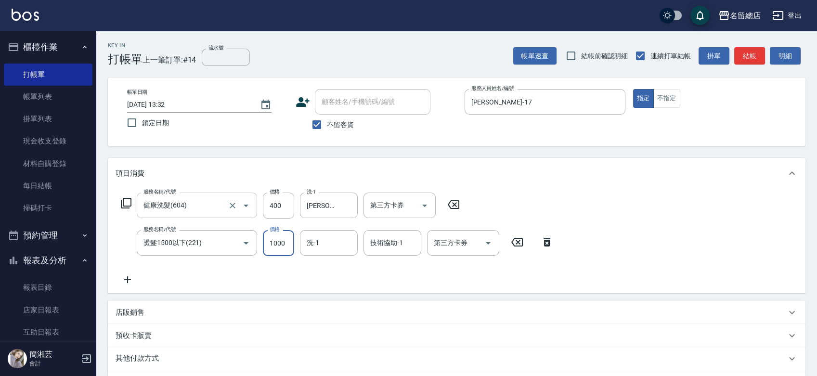
type input "1000"
type input "[PERSON_NAME]-41"
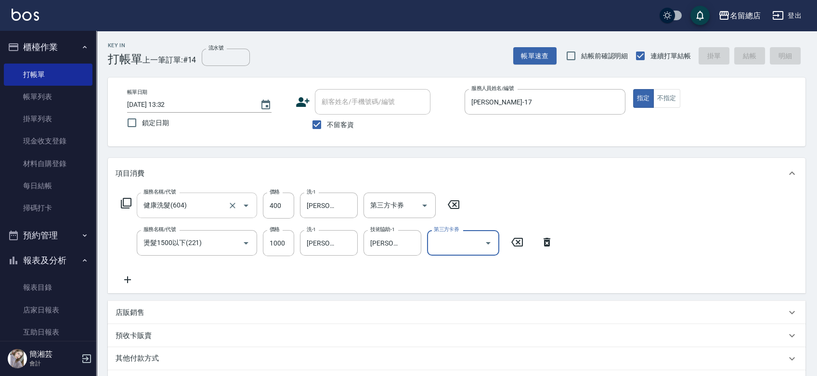
type input "[DATE] 13:33"
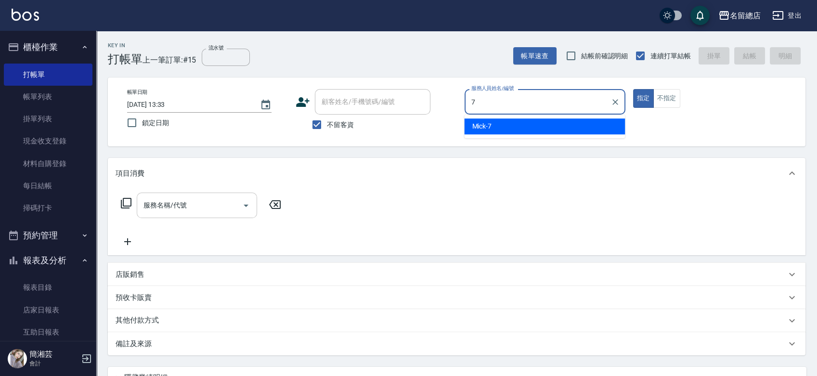
type input "Mick-7"
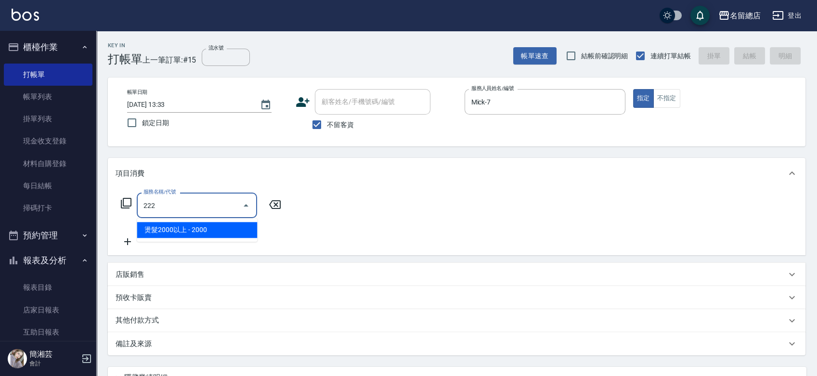
type input "燙髮2000以上(222)"
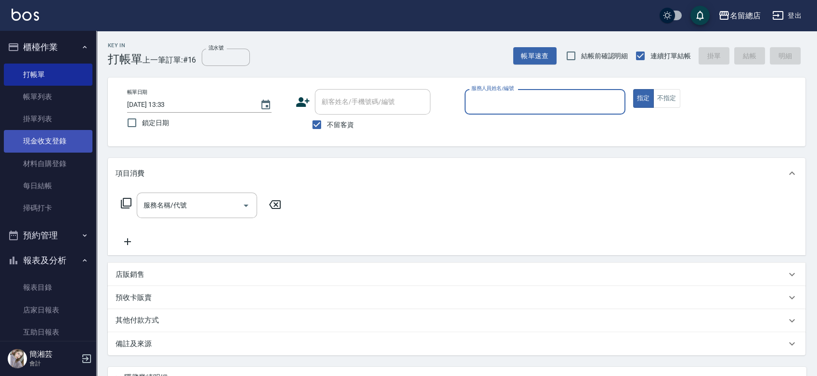
click at [62, 141] on link "現金收支登錄" at bounding box center [48, 141] width 89 height 22
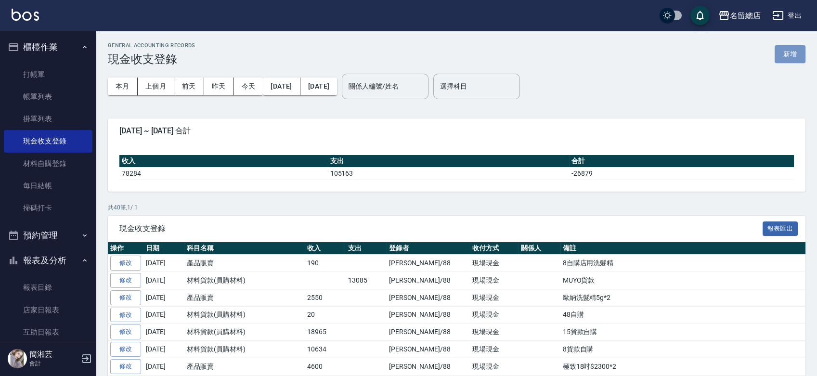
drag, startPoint x: 791, startPoint y: 51, endPoint x: 786, endPoint y: 53, distance: 5.6
click at [790, 51] on button "新增" at bounding box center [789, 54] width 31 height 18
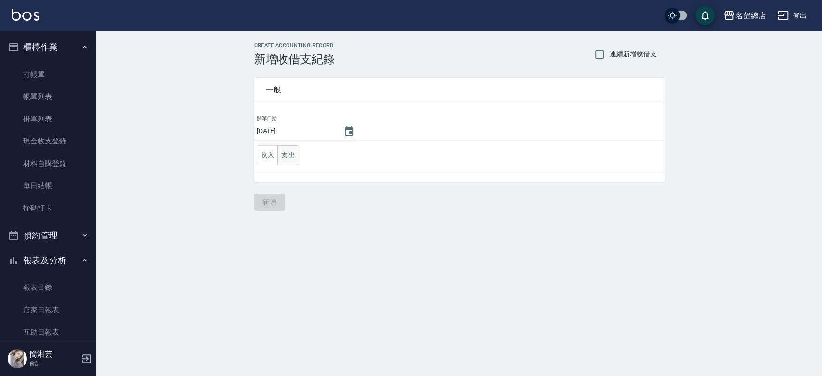
click at [285, 155] on button "支出" at bounding box center [288, 155] width 22 height 20
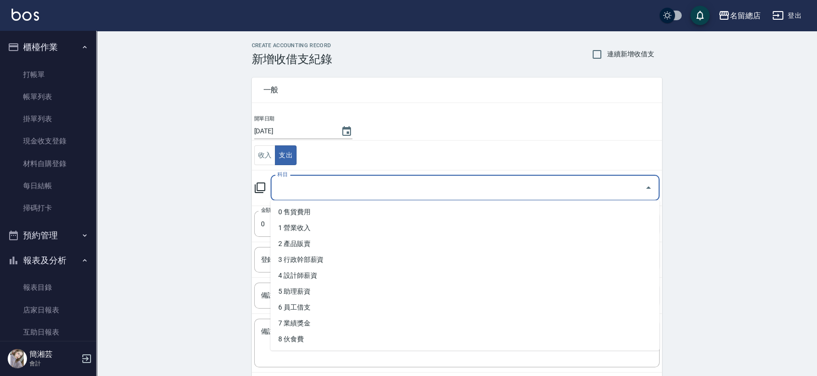
click at [294, 192] on input "科目" at bounding box center [458, 188] width 366 height 17
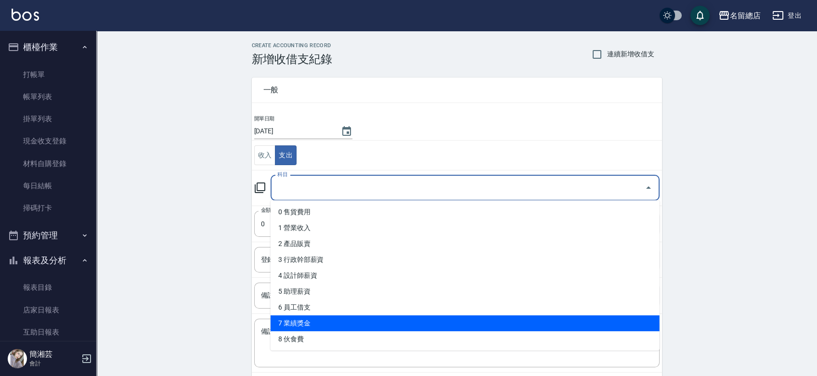
click at [301, 322] on li "7 業績獎金" at bounding box center [464, 323] width 389 height 16
type input "7 業績獎金"
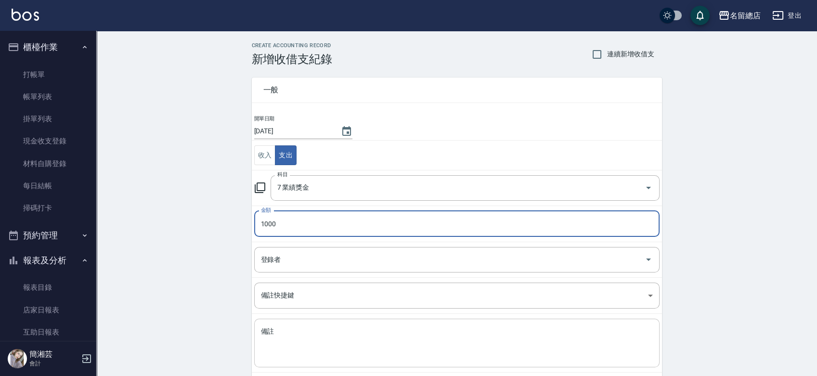
type input "1000"
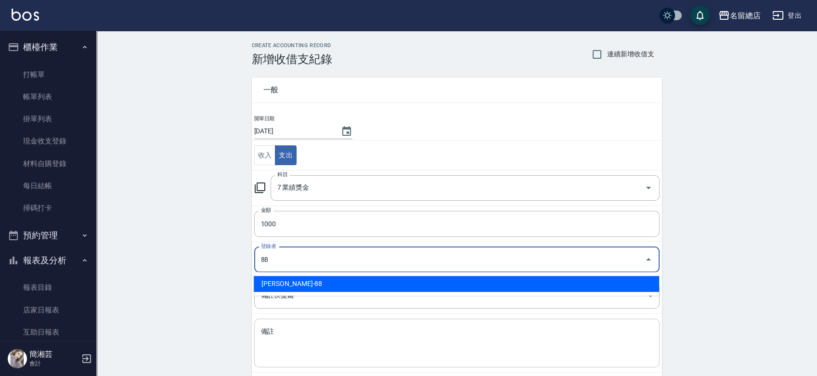
type input "[PERSON_NAME]-88"
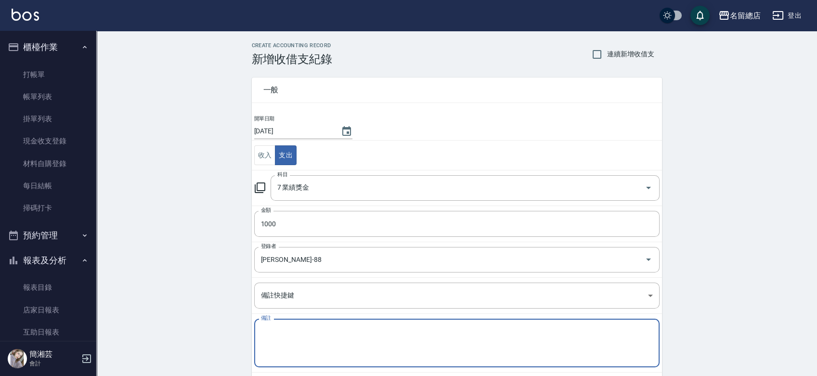
click at [379, 333] on textarea "備註" at bounding box center [457, 343] width 392 height 33
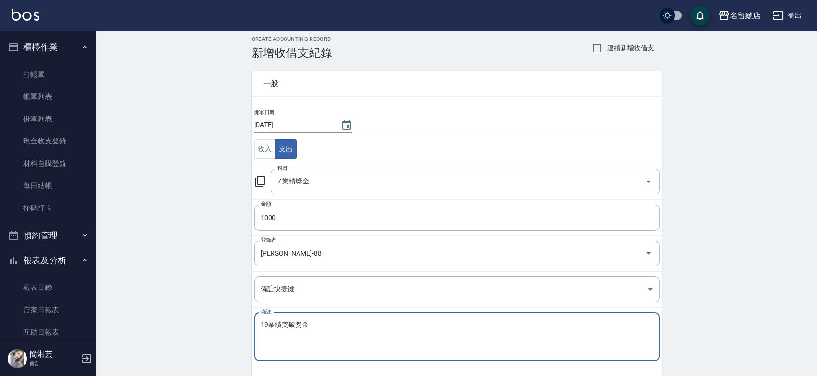
scroll to position [48, 0]
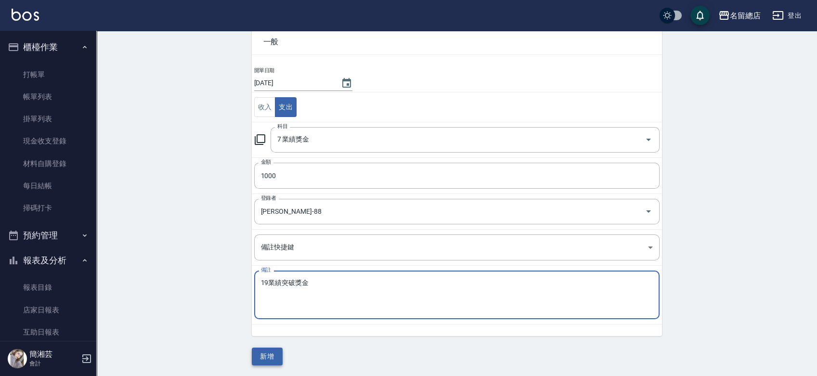
type textarea "19業績突破獎金"
click at [266, 357] on button "新增" at bounding box center [267, 357] width 31 height 18
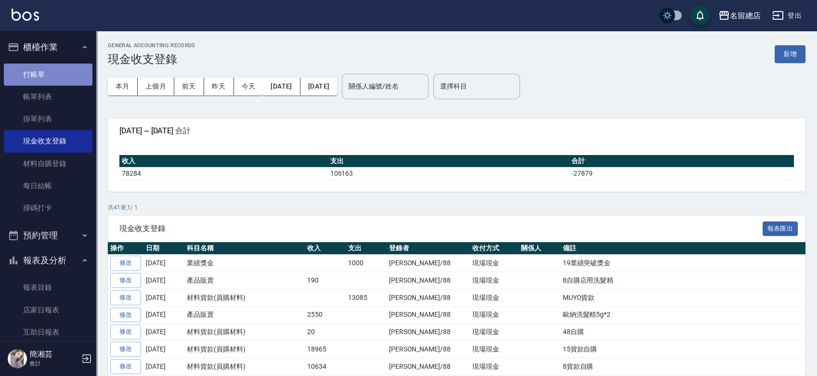
click at [59, 67] on link "打帳單" at bounding box center [48, 75] width 89 height 22
